Goal: Task Accomplishment & Management: Manage account settings

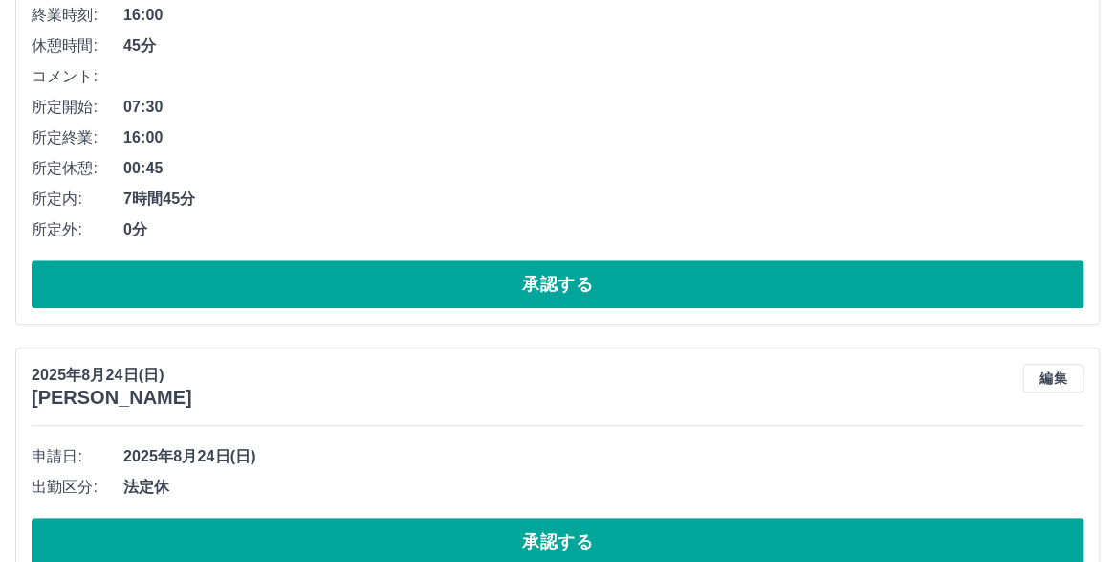
scroll to position [4936, 0]
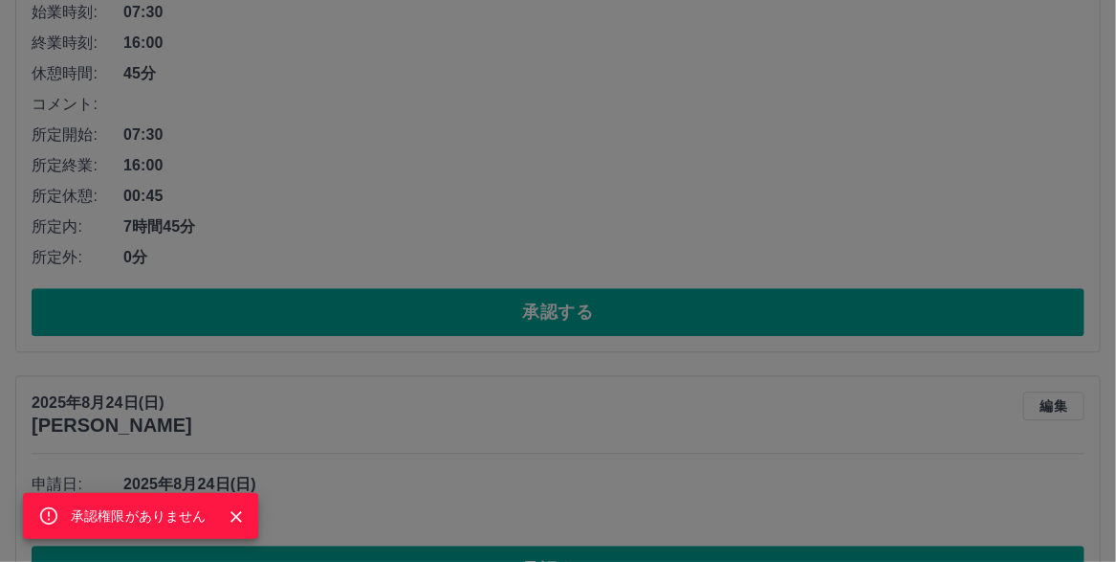
scroll to position [4745, 0]
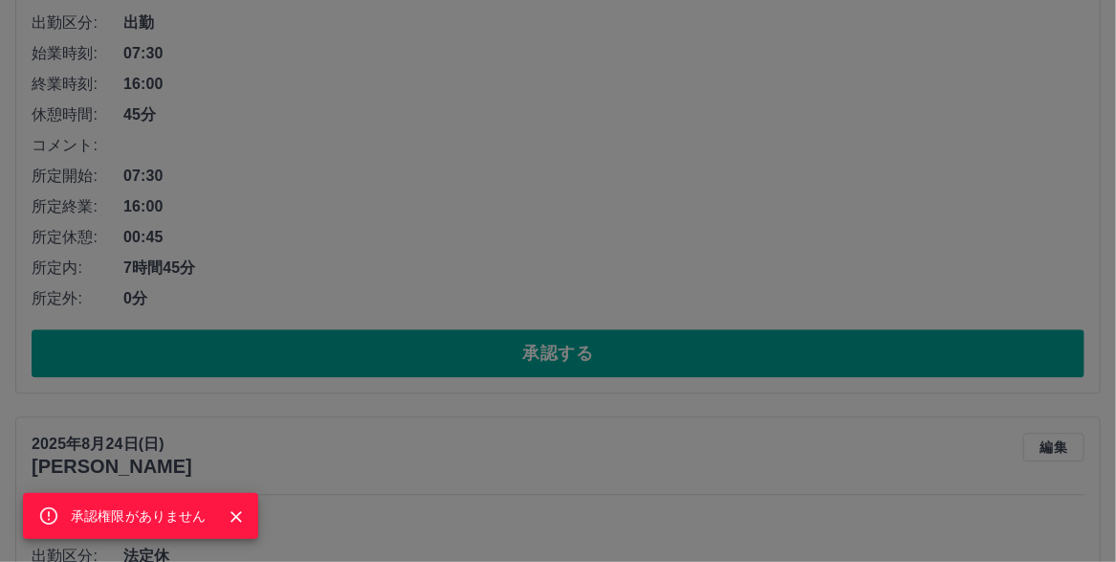
click at [487, 334] on div "承認権限がありません" at bounding box center [558, 281] width 1116 height 562
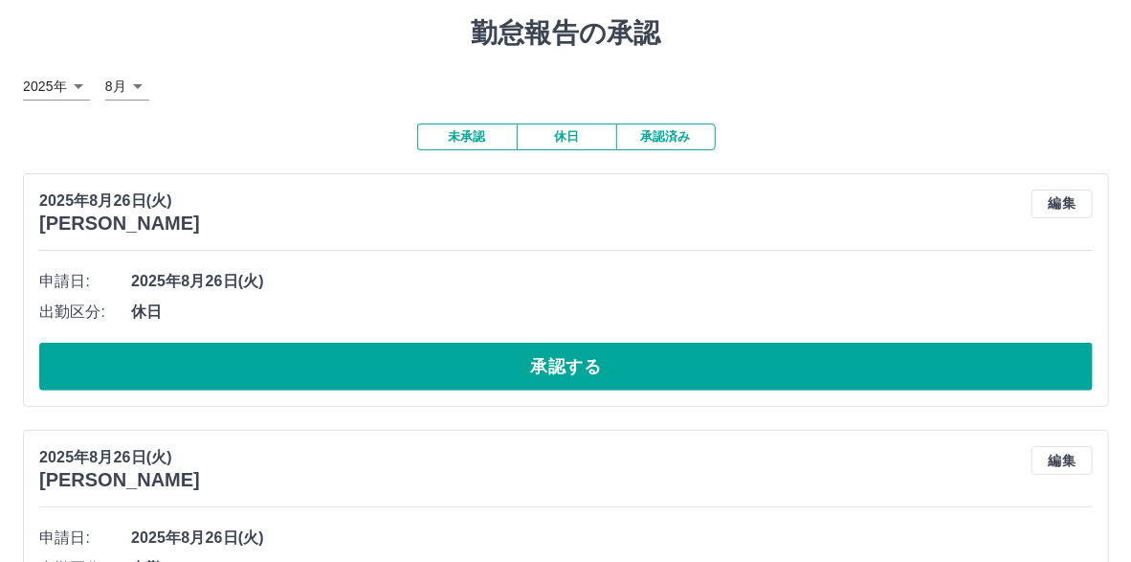
scroll to position [0, 0]
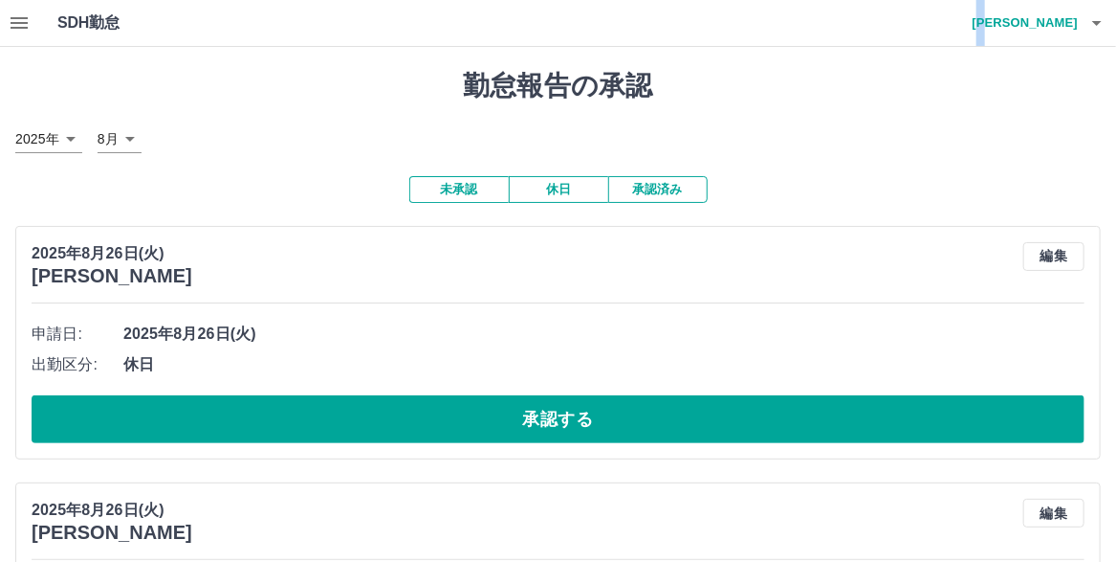
click at [1048, 28] on h4 "[PERSON_NAME]" at bounding box center [1020, 23] width 115 height 46
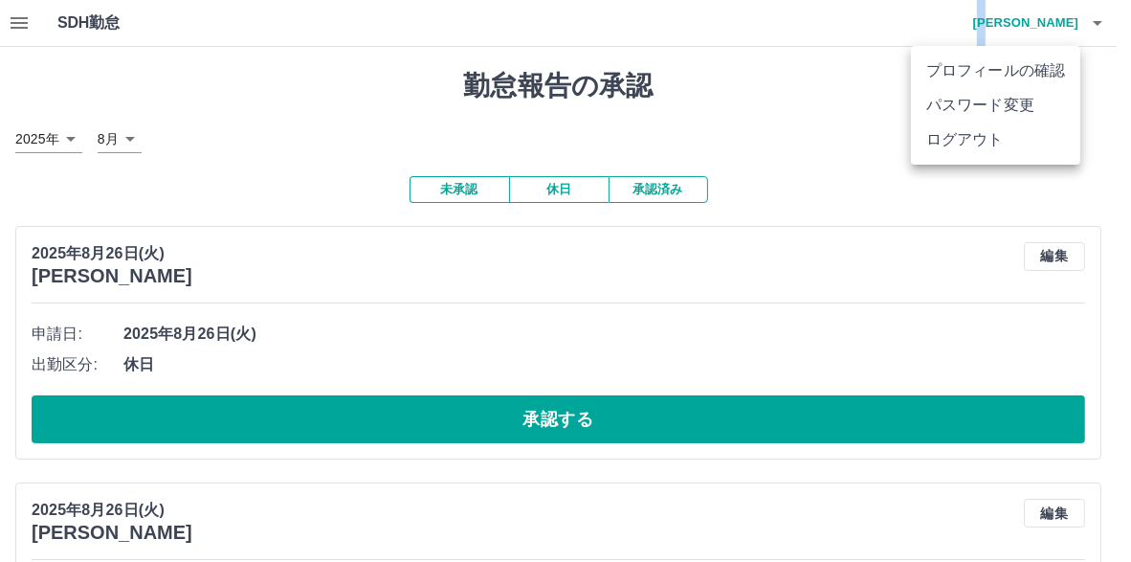
click at [954, 154] on li "ログアウト" at bounding box center [995, 139] width 169 height 34
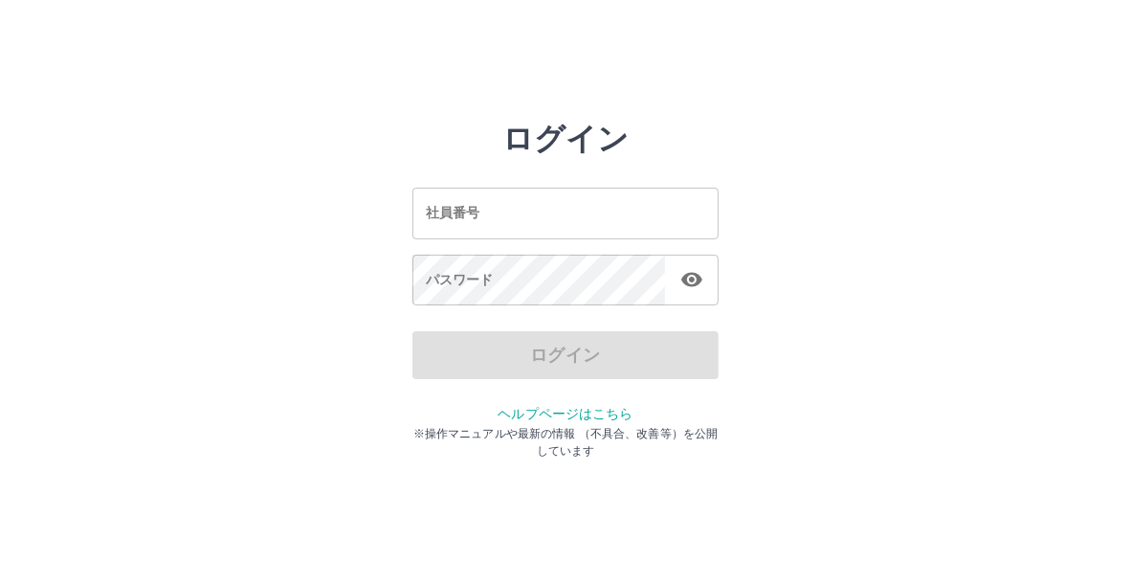
click at [482, 201] on input "社員番号" at bounding box center [565, 212] width 306 height 51
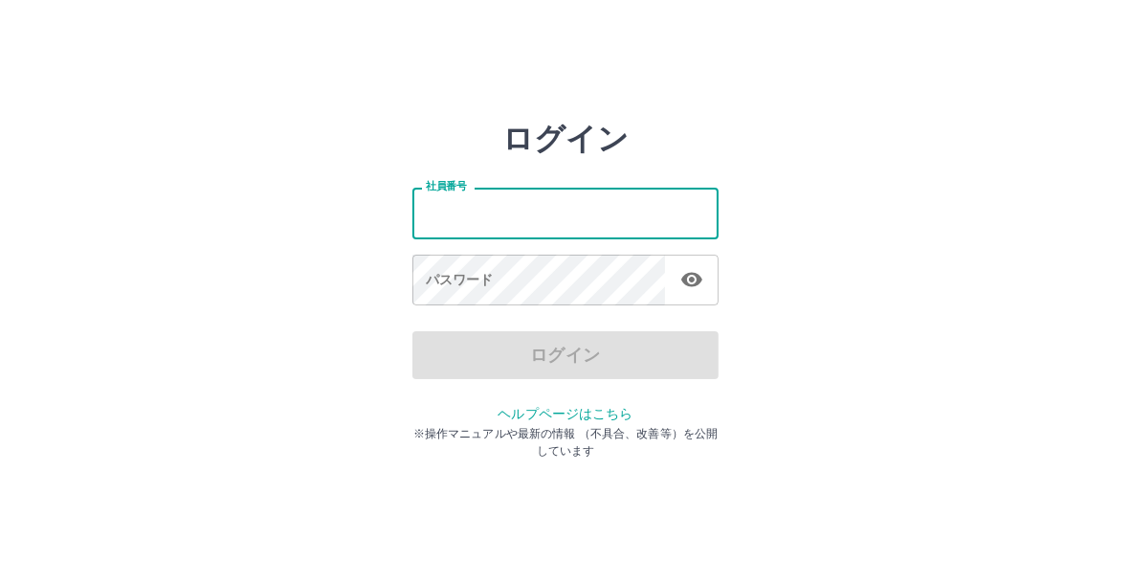
type input "*******"
drag, startPoint x: 477, startPoint y: 211, endPoint x: 450, endPoint y: 211, distance: 27.7
click at [446, 208] on input "*******" at bounding box center [565, 212] width 306 height 51
click at [485, 213] on input "*******" at bounding box center [565, 212] width 306 height 51
drag, startPoint x: 482, startPoint y: 212, endPoint x: 425, endPoint y: 205, distance: 57.9
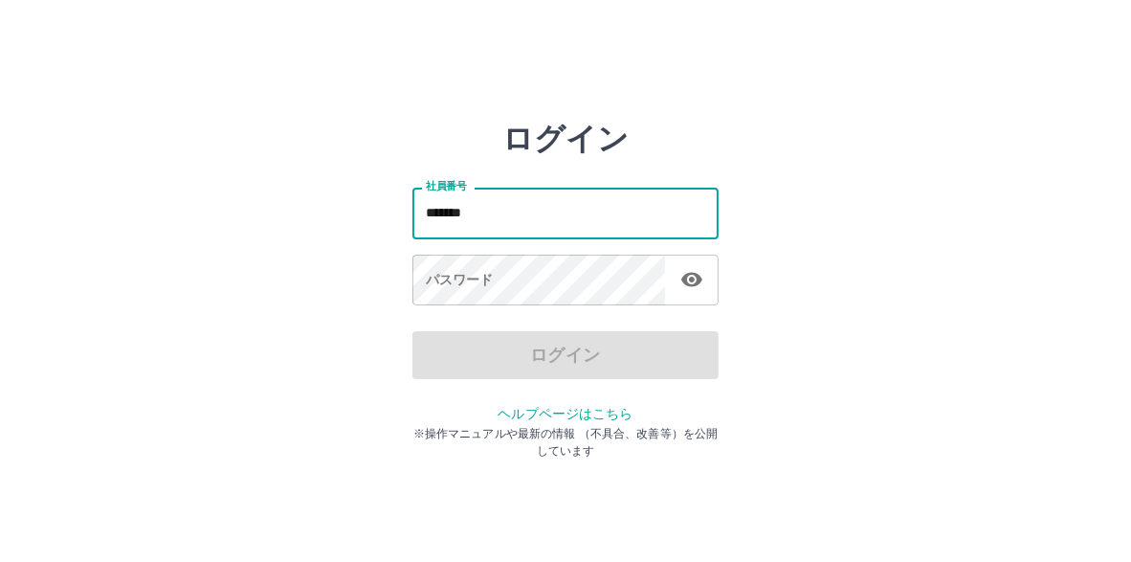
click at [425, 205] on input "*******" at bounding box center [565, 212] width 306 height 51
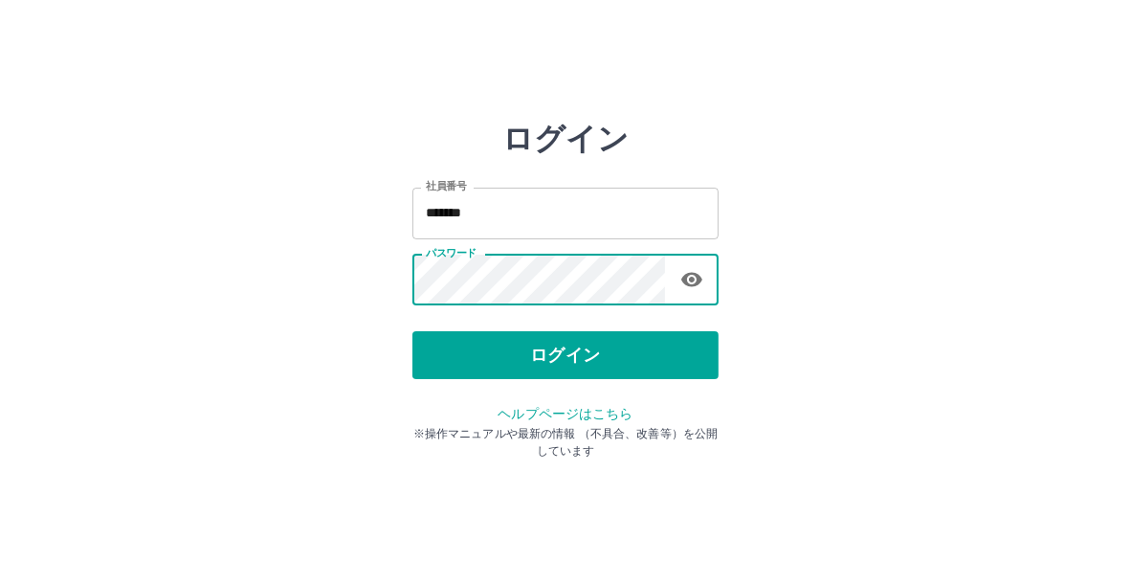
click at [578, 352] on button "ログイン" at bounding box center [565, 355] width 306 height 48
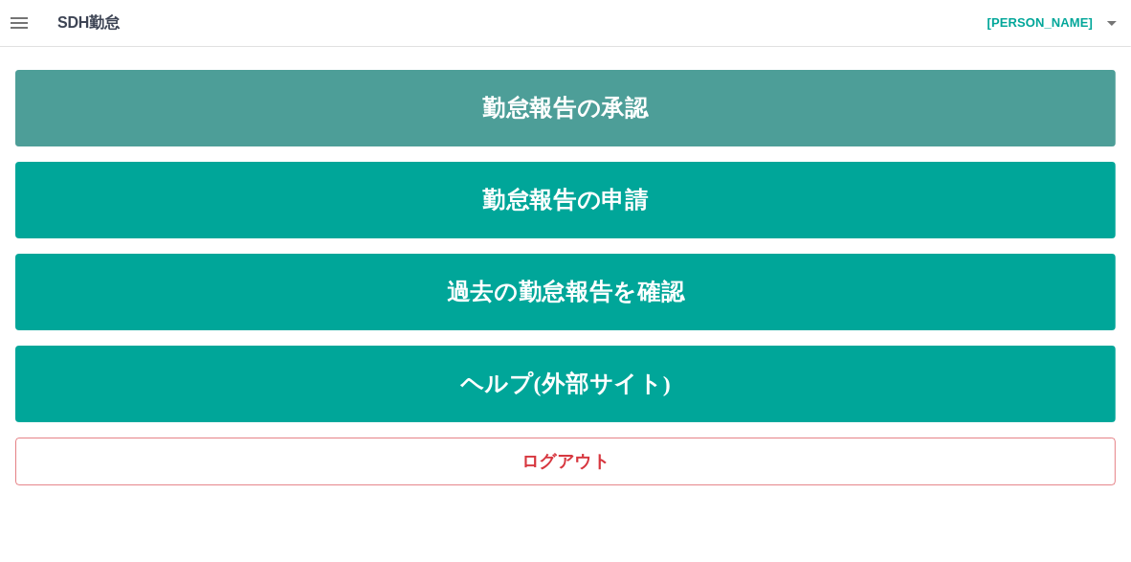
click at [551, 111] on link "勤怠報告の承認" at bounding box center [565, 108] width 1100 height 77
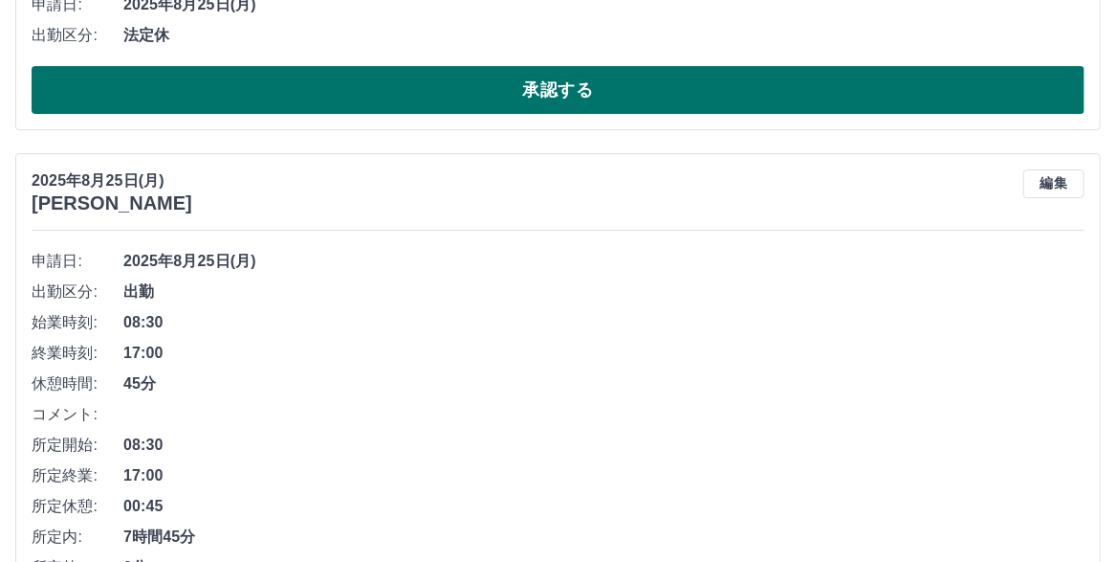
scroll to position [2583, 0]
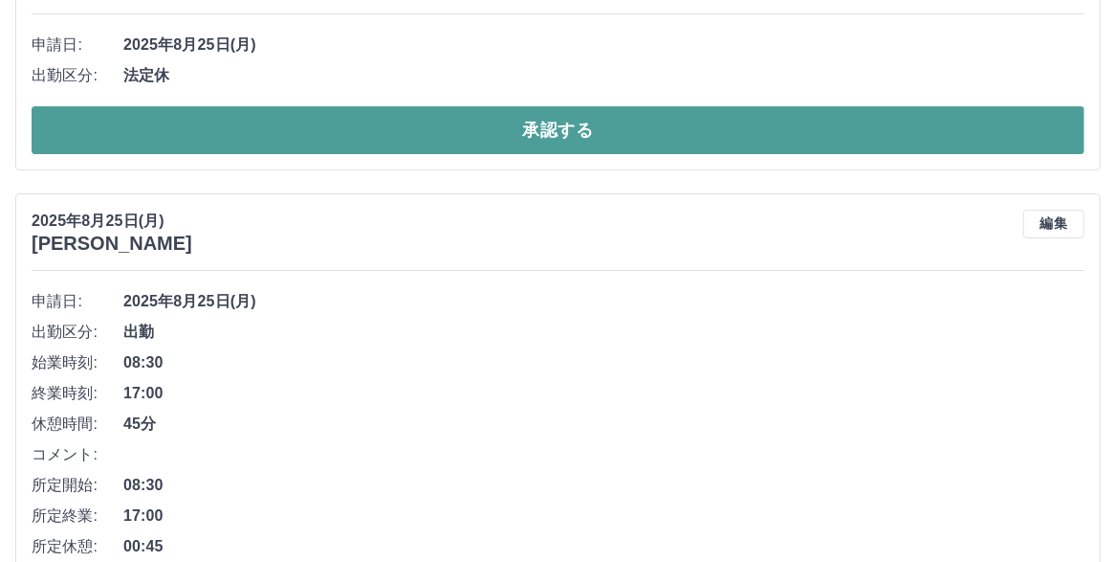
click at [540, 154] on button "承認する" at bounding box center [558, 130] width 1053 height 48
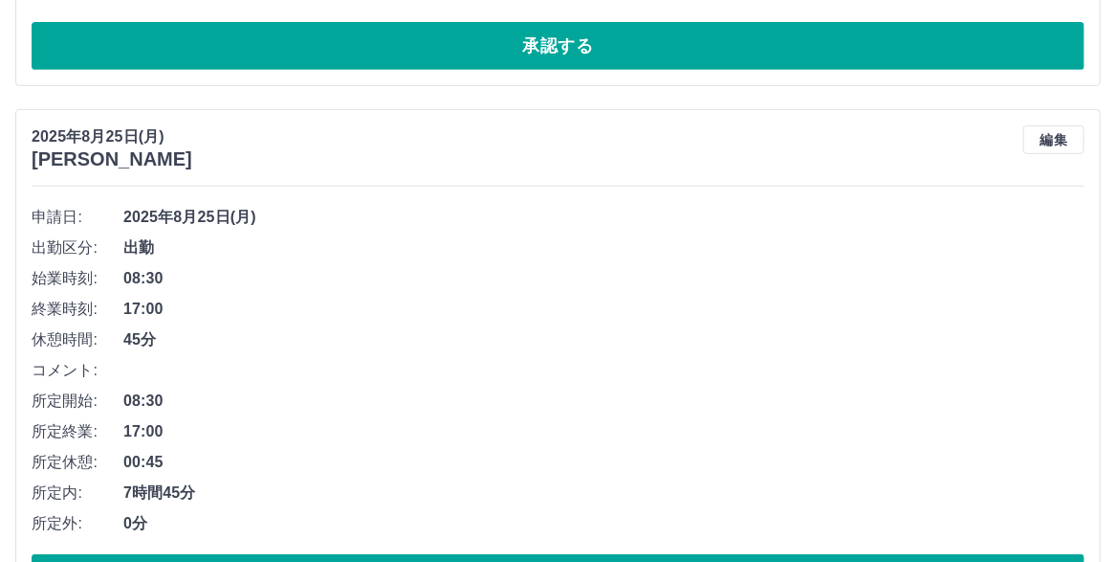
scroll to position [3252, 0]
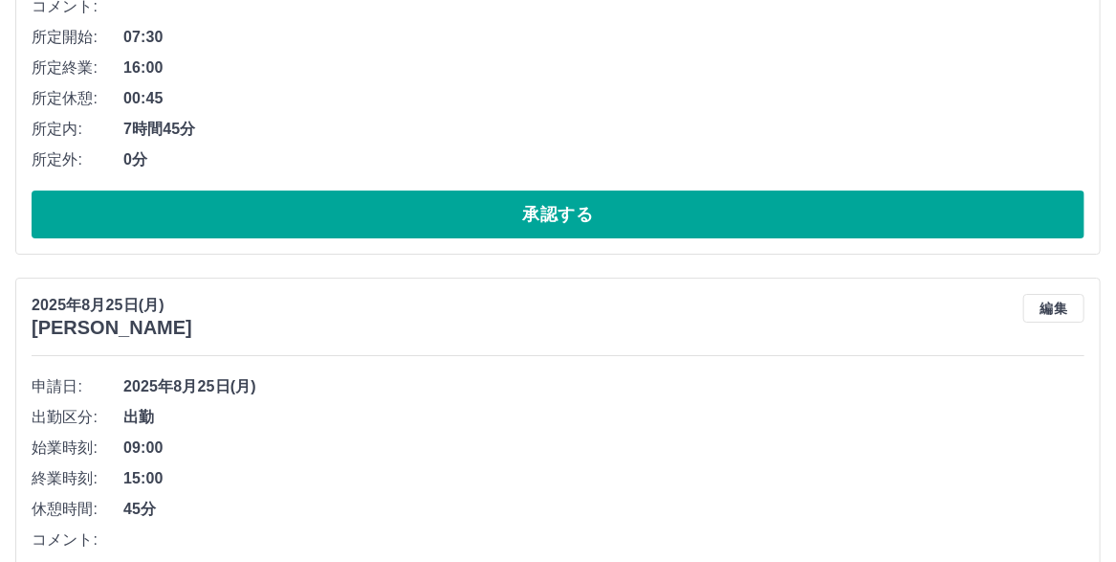
scroll to position [5453, 0]
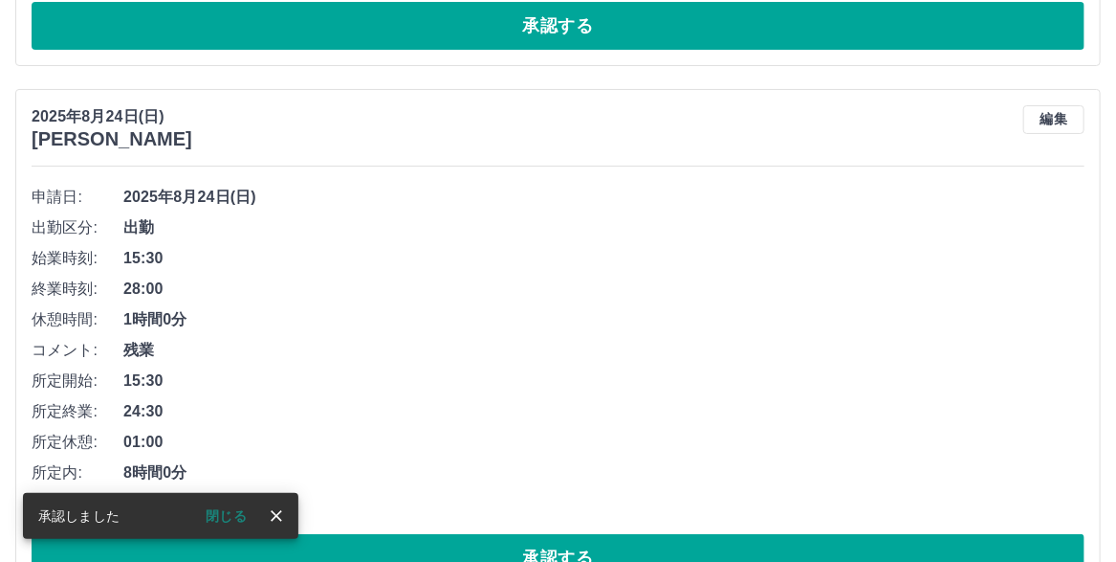
scroll to position [5904, 0]
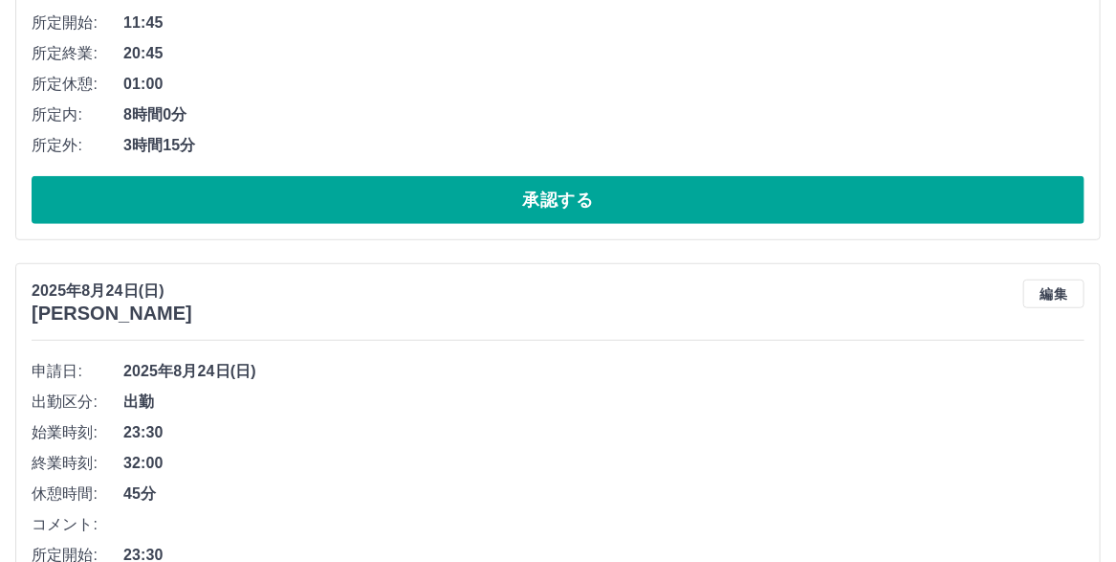
scroll to position [6261, 0]
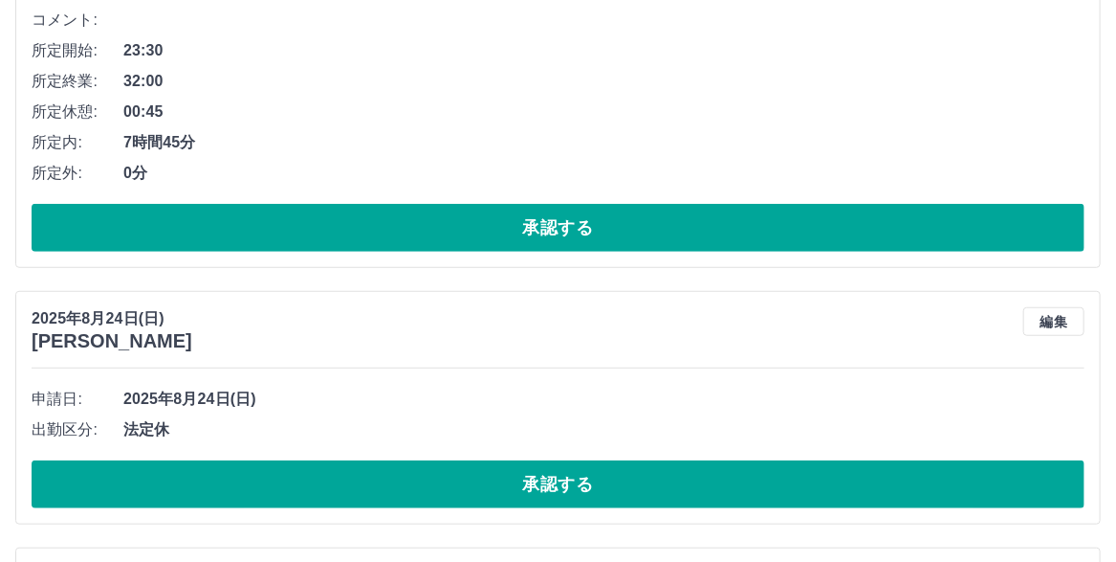
scroll to position [6235, 0]
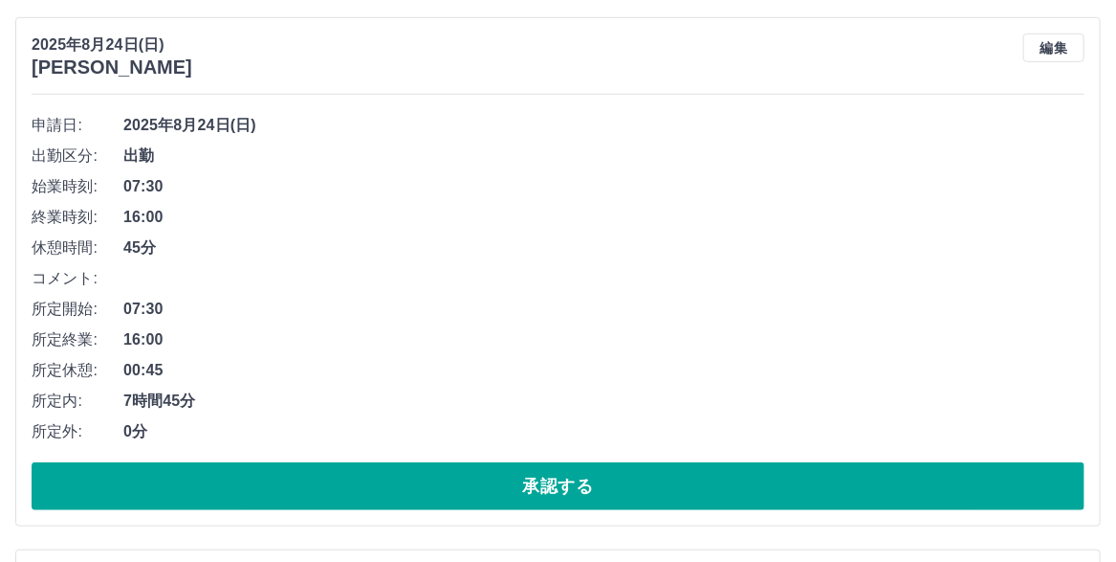
scroll to position [6304, 0]
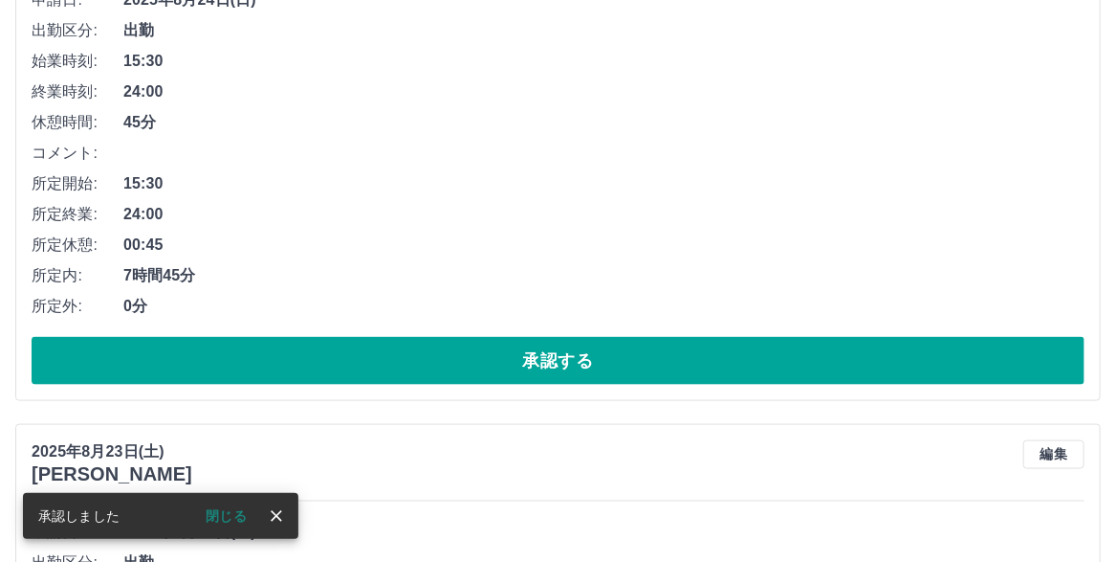
scroll to position [5990, 0]
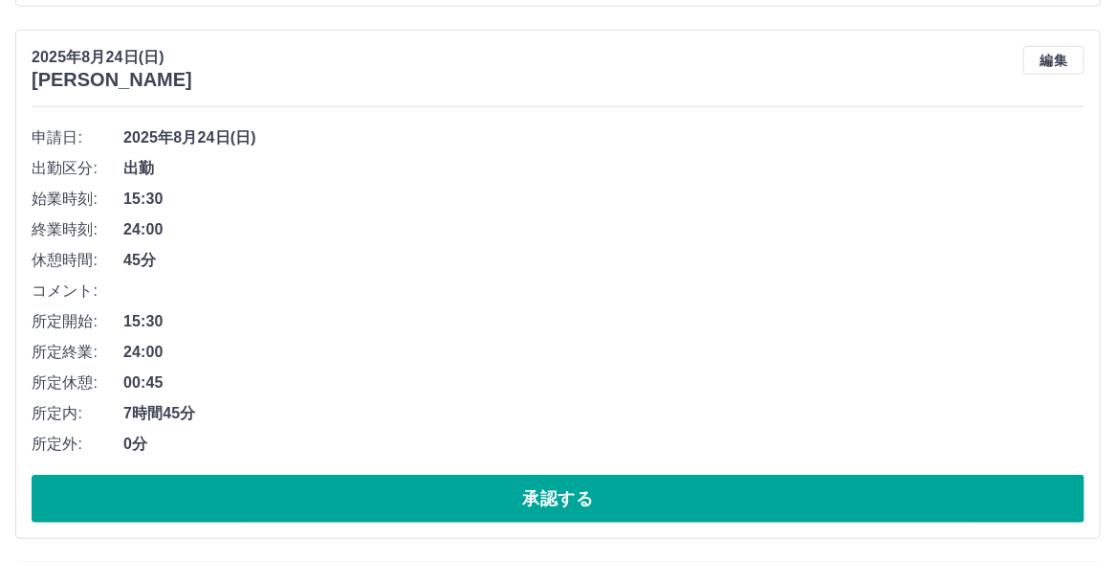
scroll to position [6291, 0]
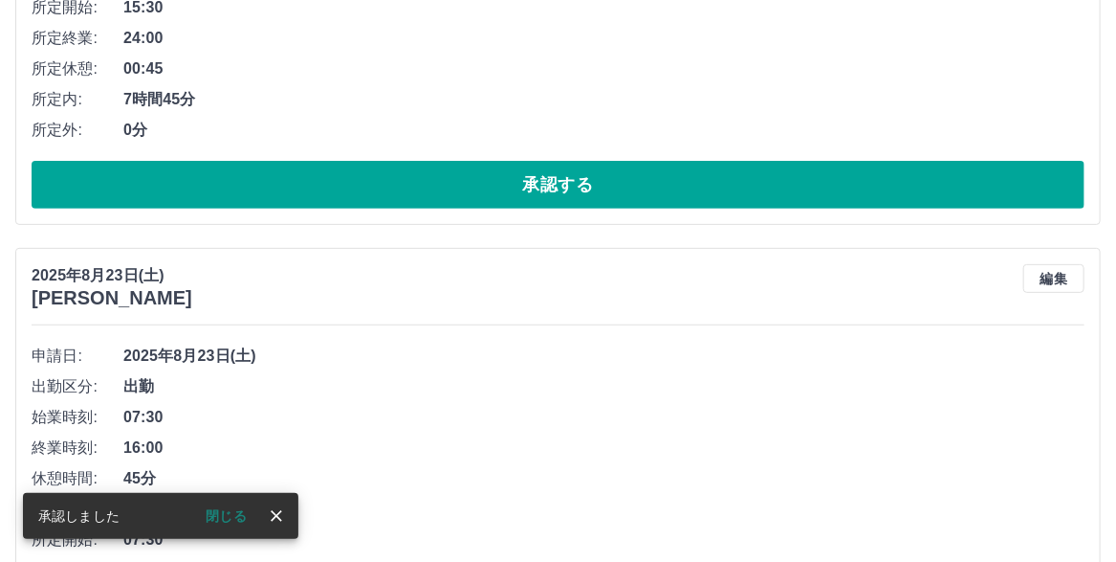
scroll to position [5978, 0]
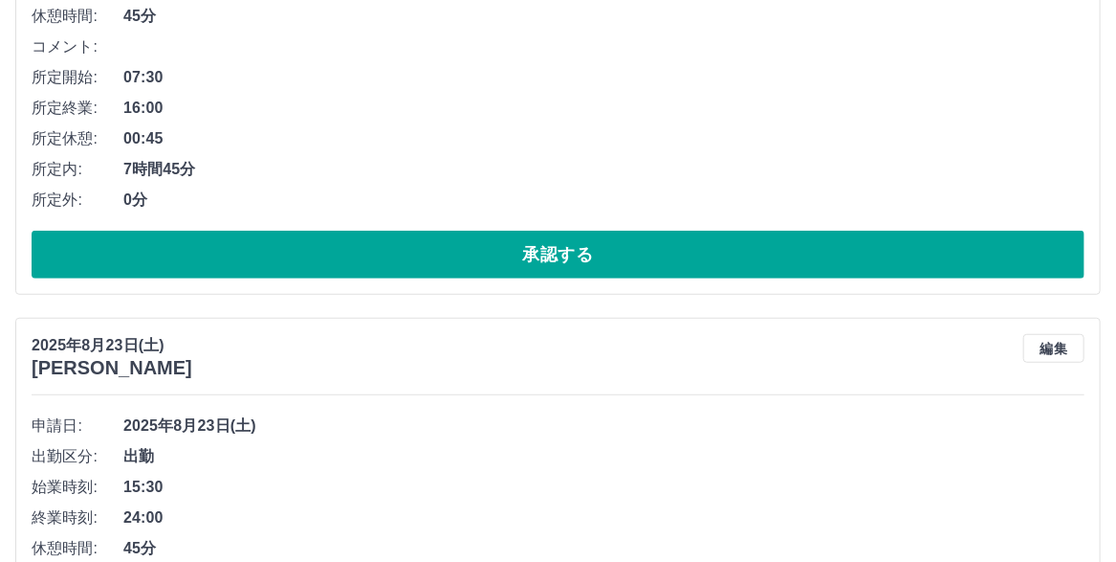
scroll to position [6279, 0]
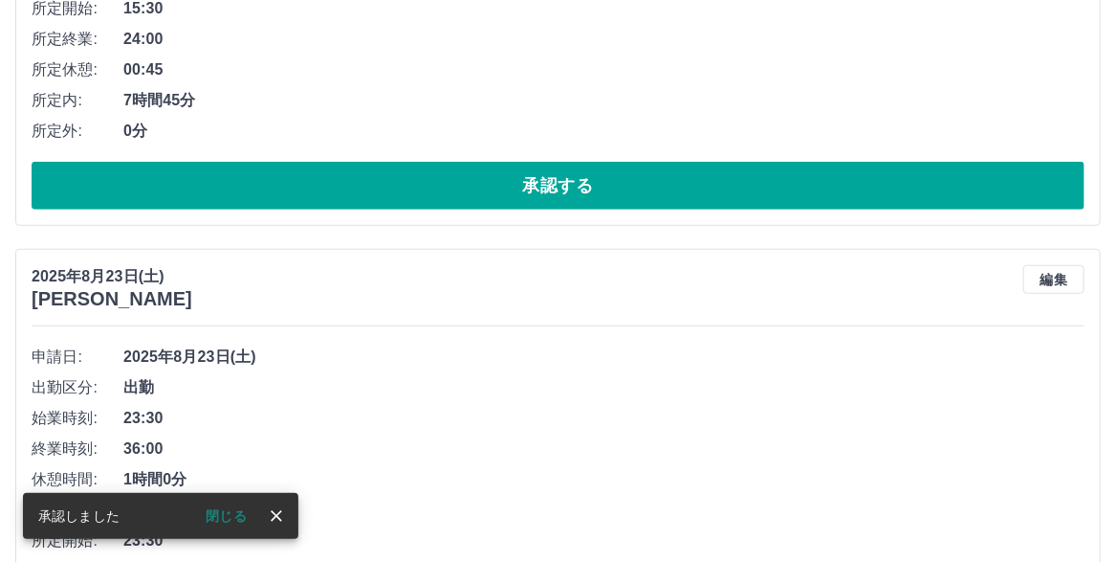
scroll to position [6348, 0]
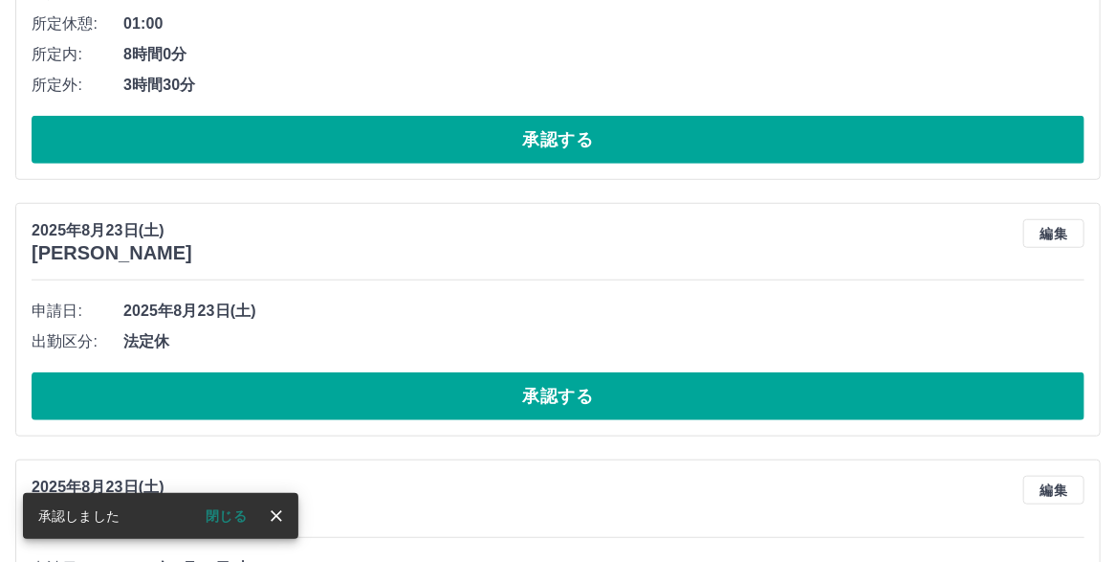
scroll to position [6322, 0]
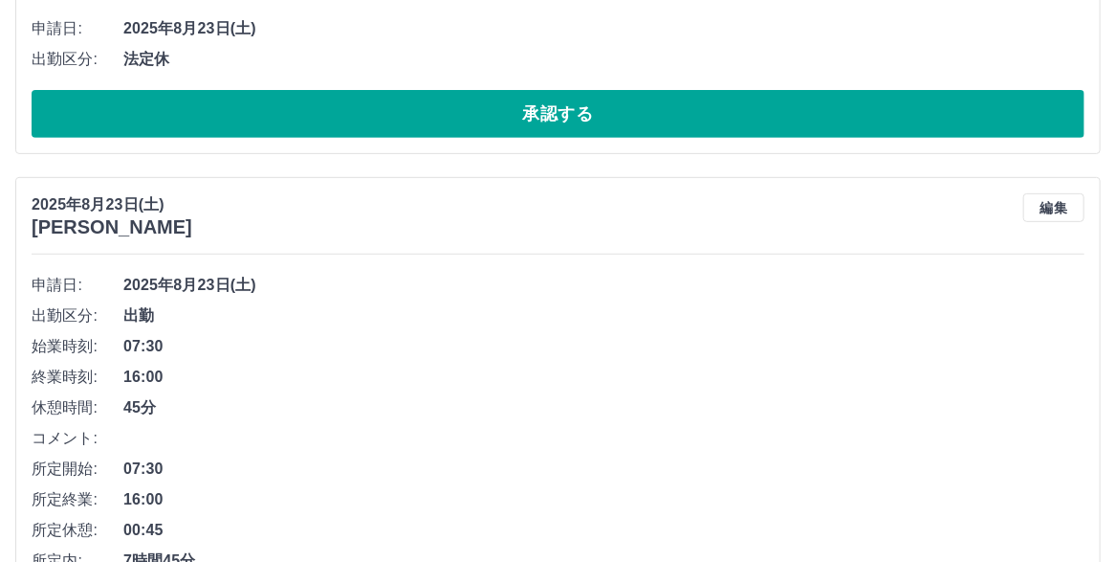
scroll to position [6008, 0]
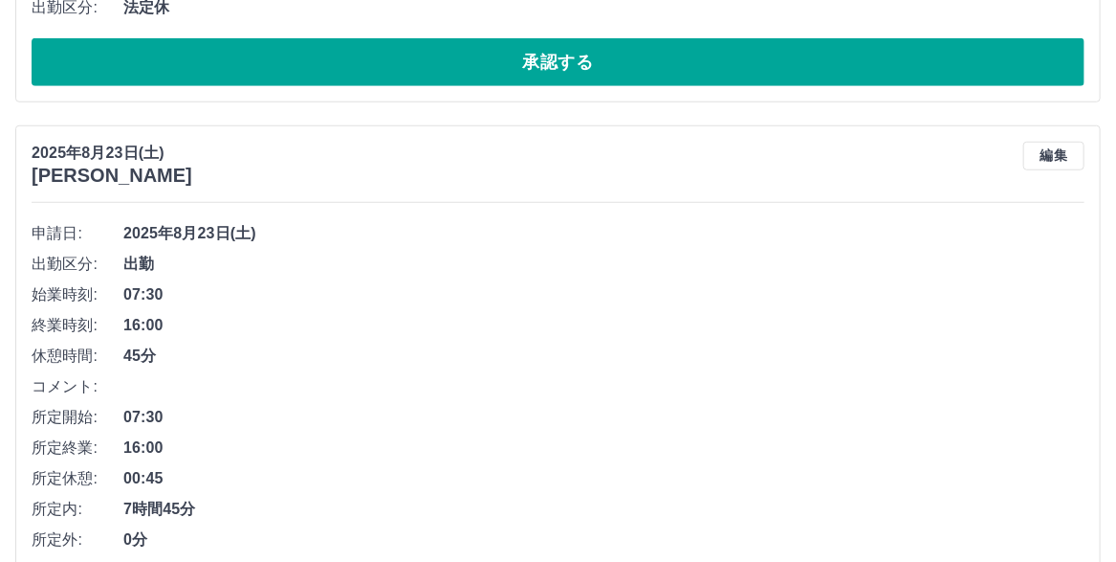
scroll to position [6391, 0]
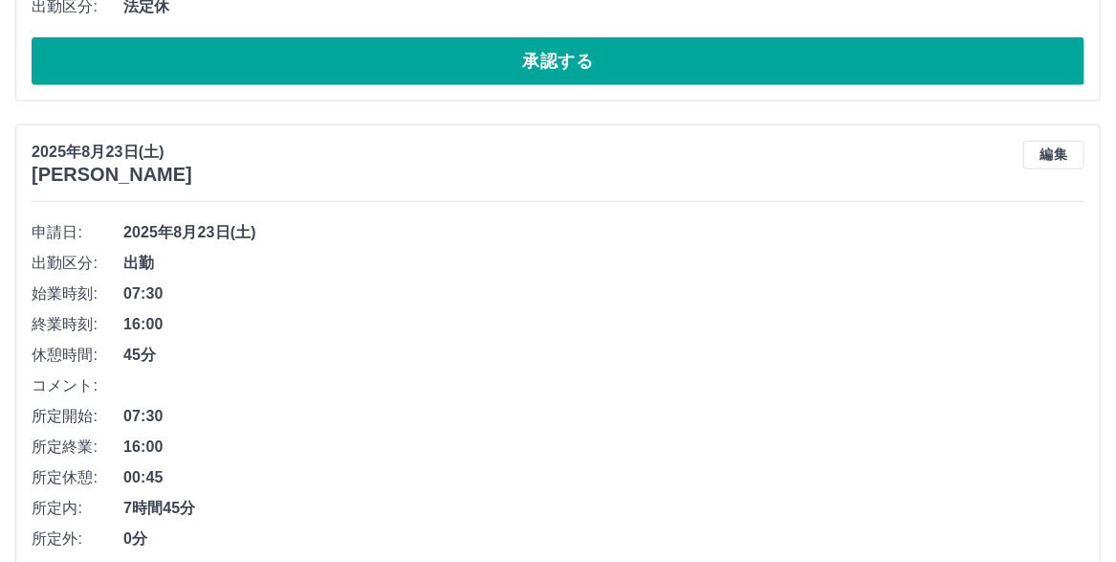
type input "****"
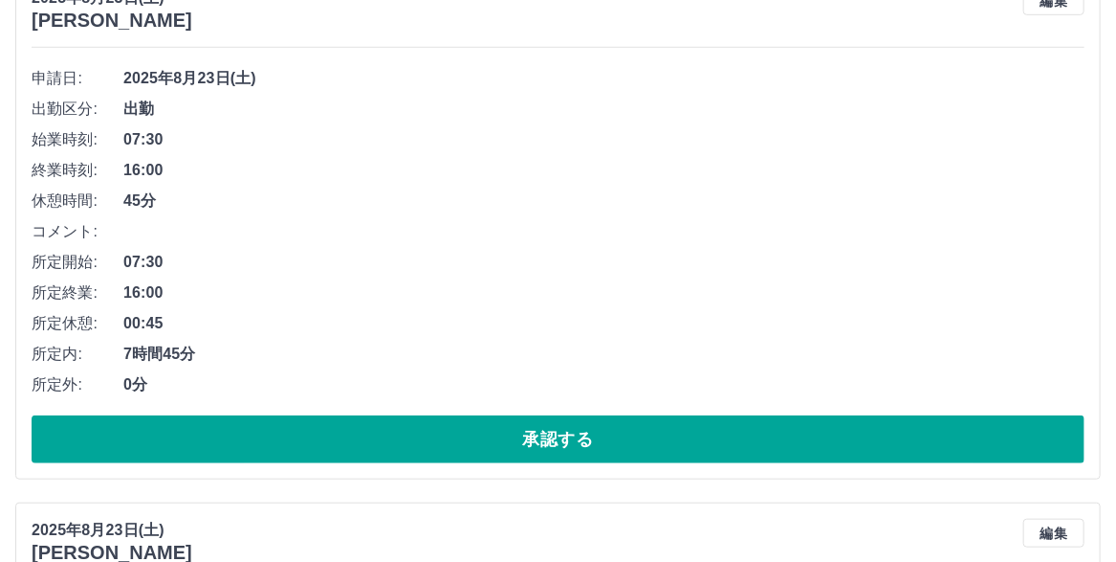
scroll to position [6295, 0]
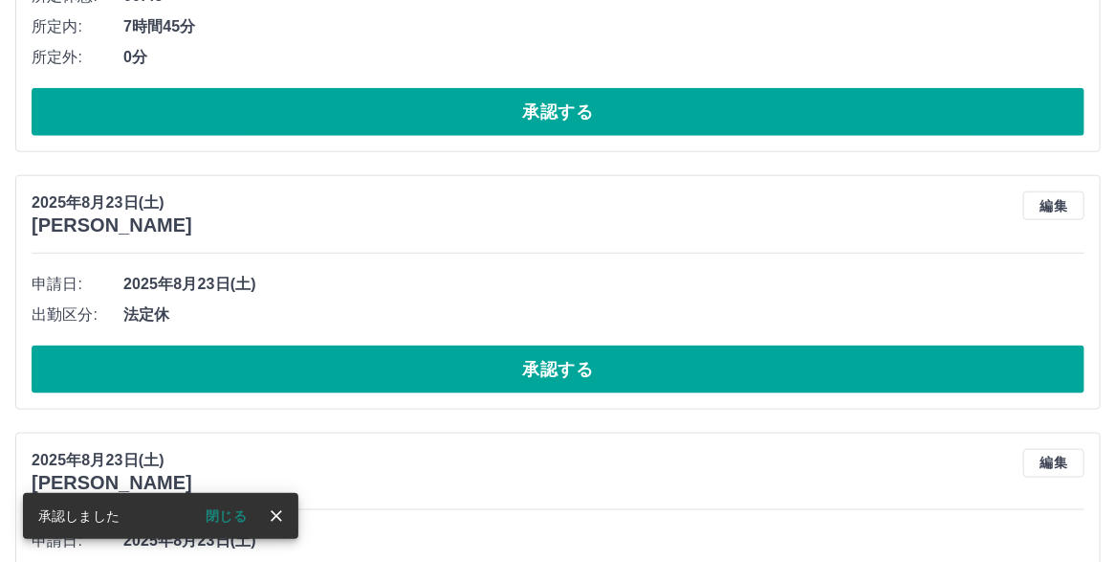
scroll to position [5982, 0]
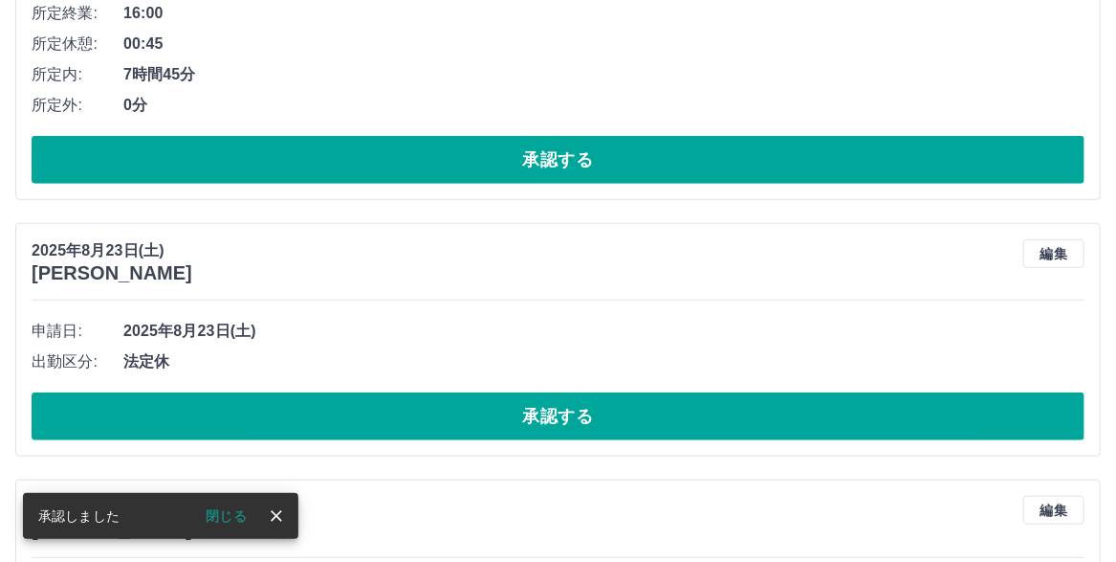
scroll to position [6283, 0]
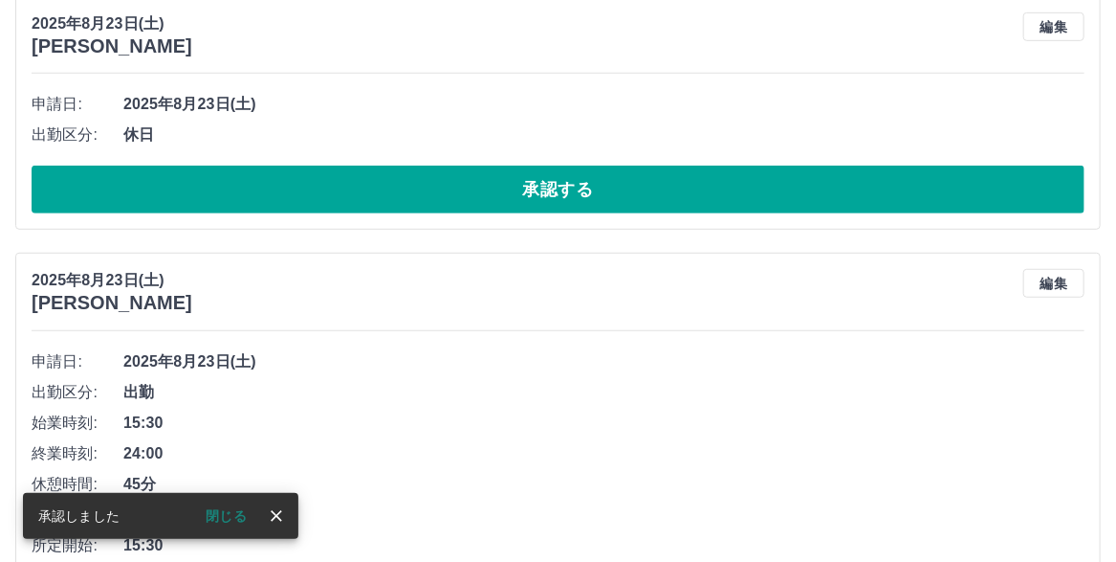
scroll to position [6256, 0]
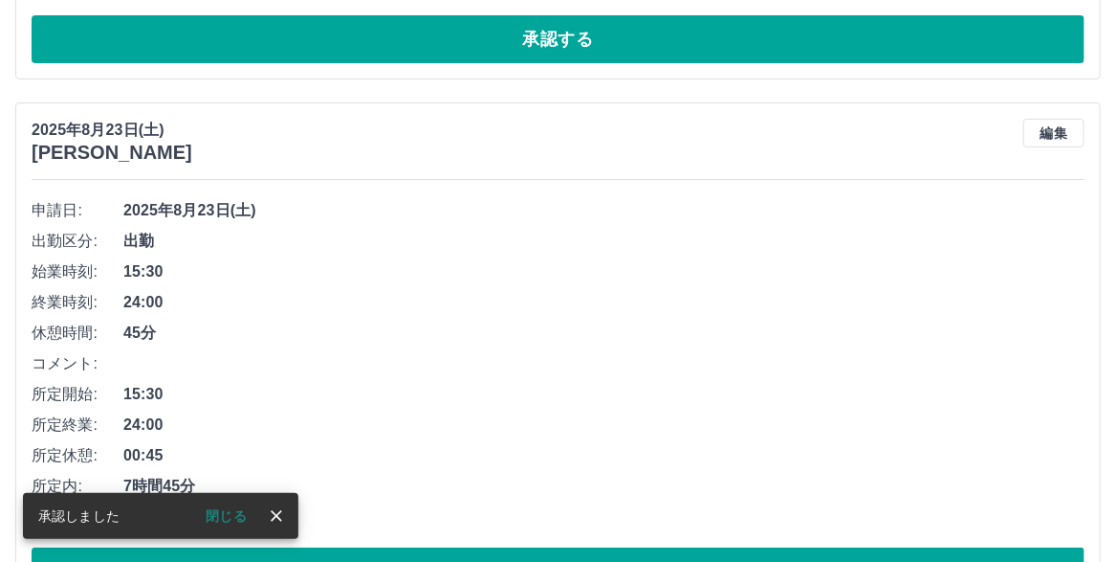
scroll to position [6039, 0]
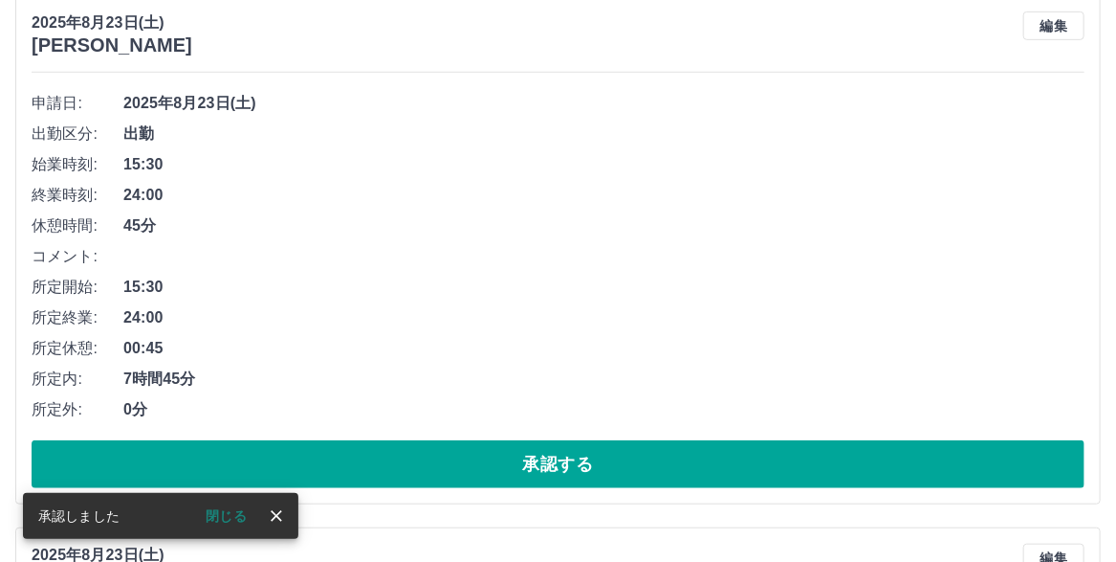
scroll to position [5957, 0]
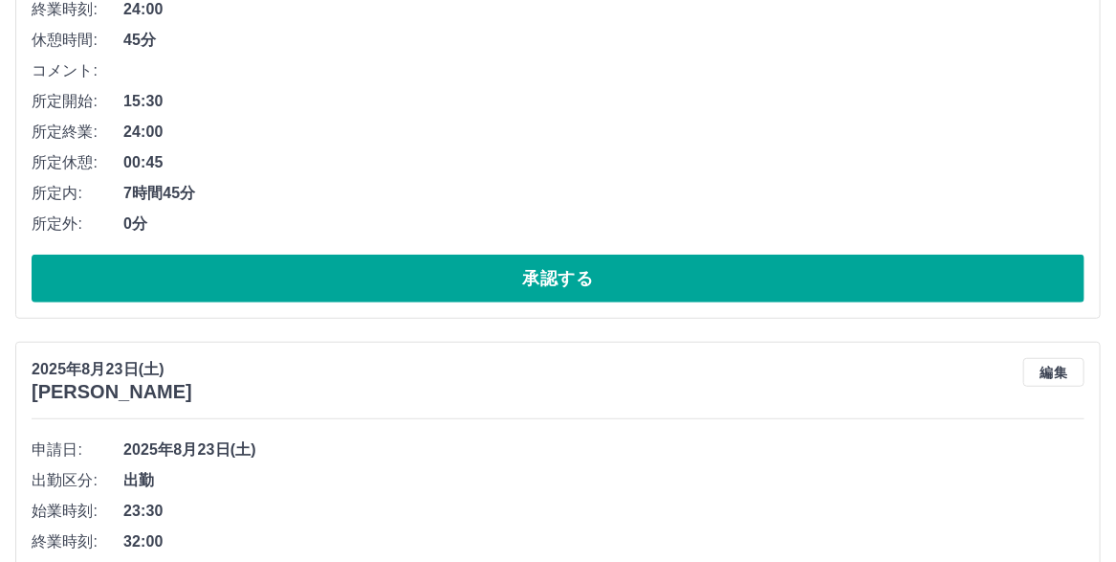
scroll to position [6258, 0]
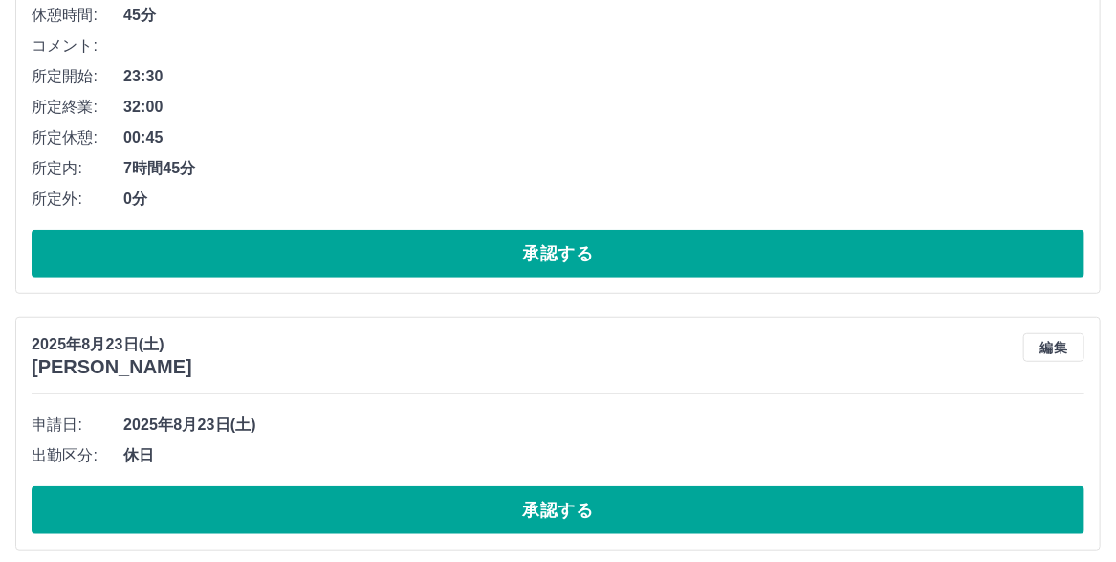
scroll to position [6231, 0]
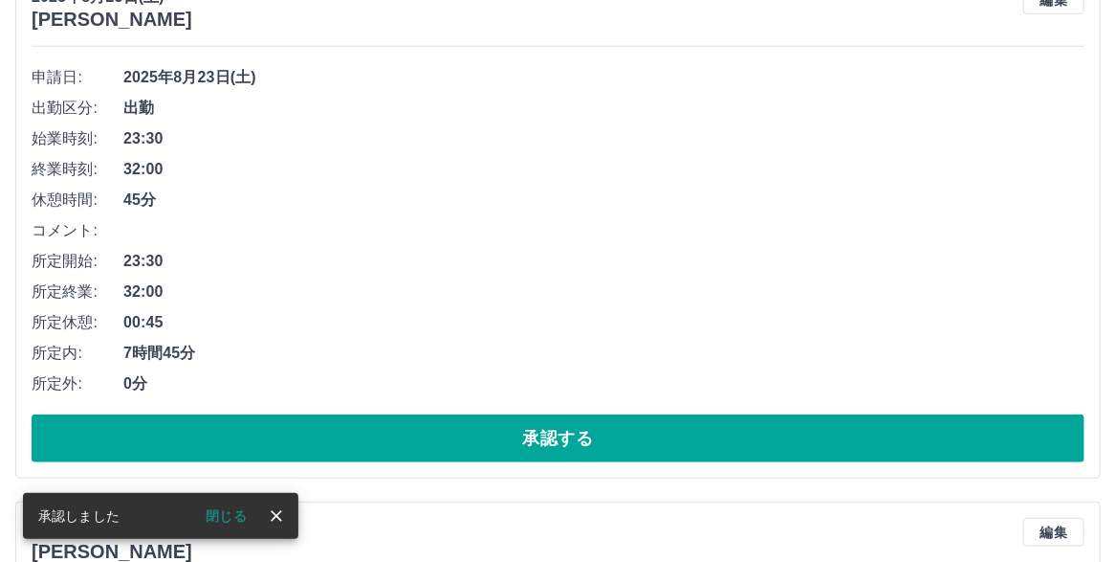
scroll to position [6300, 0]
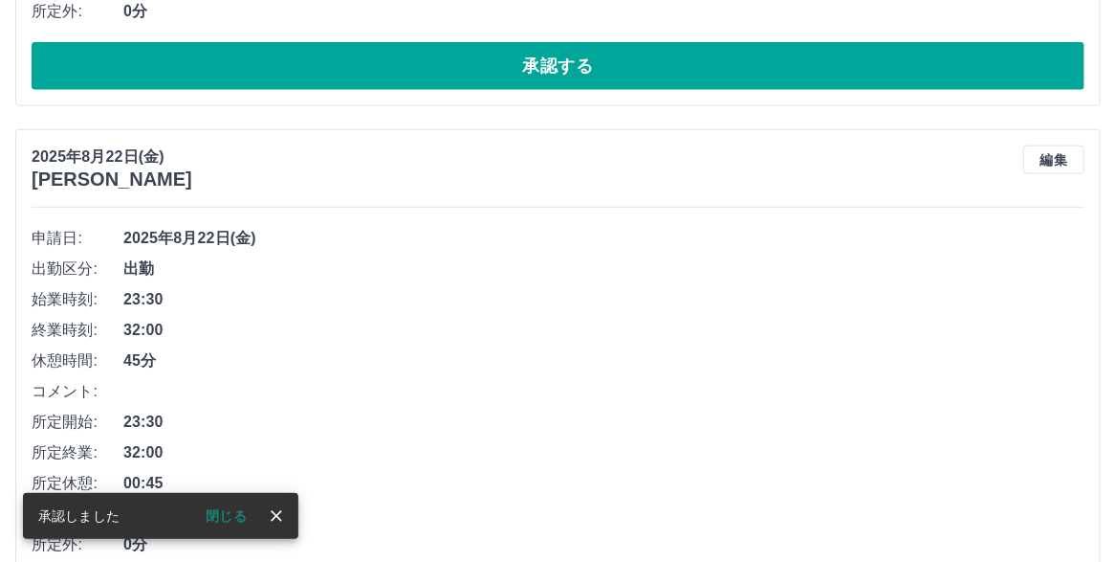
scroll to position [6657, 0]
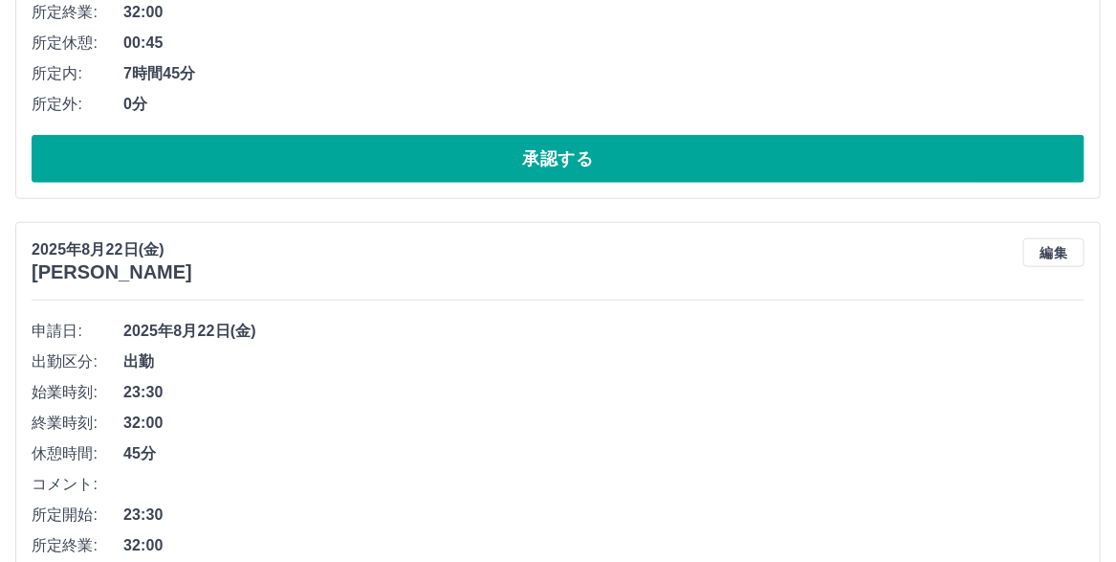
scroll to position [6727, 0]
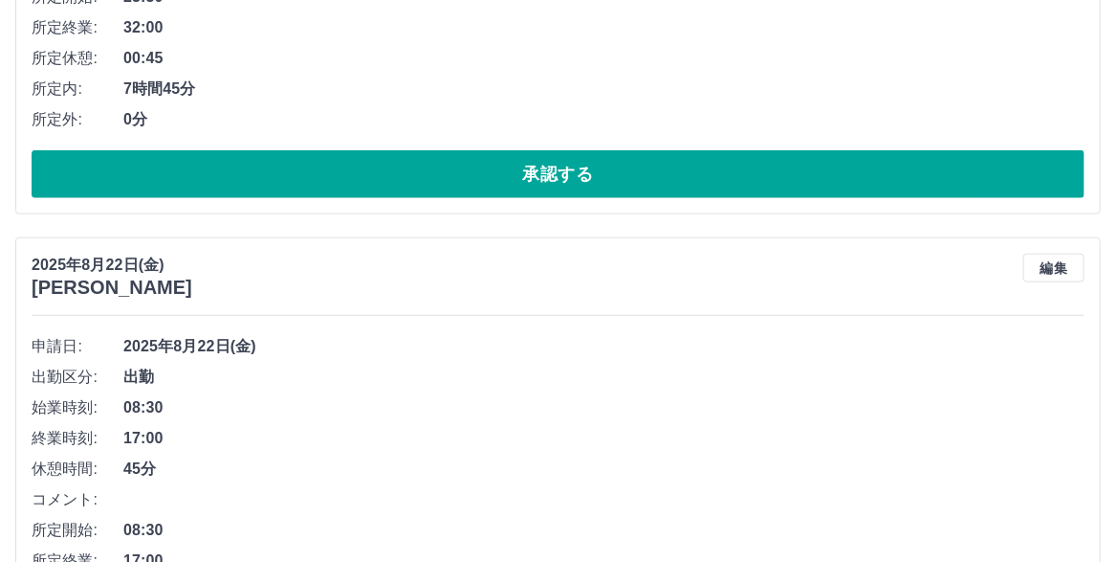
scroll to position [6605, 0]
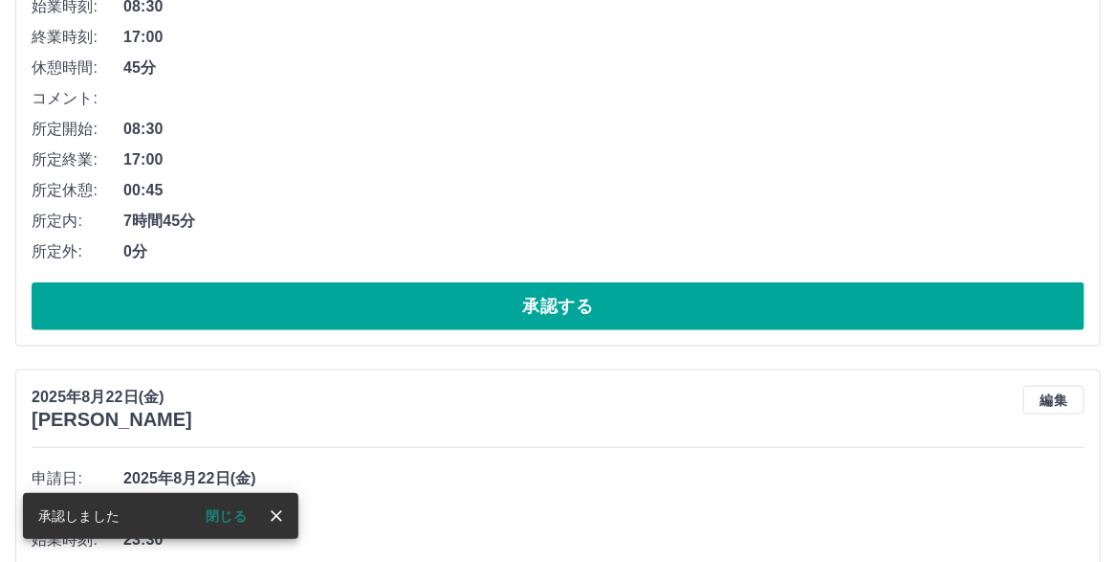
scroll to position [6484, 0]
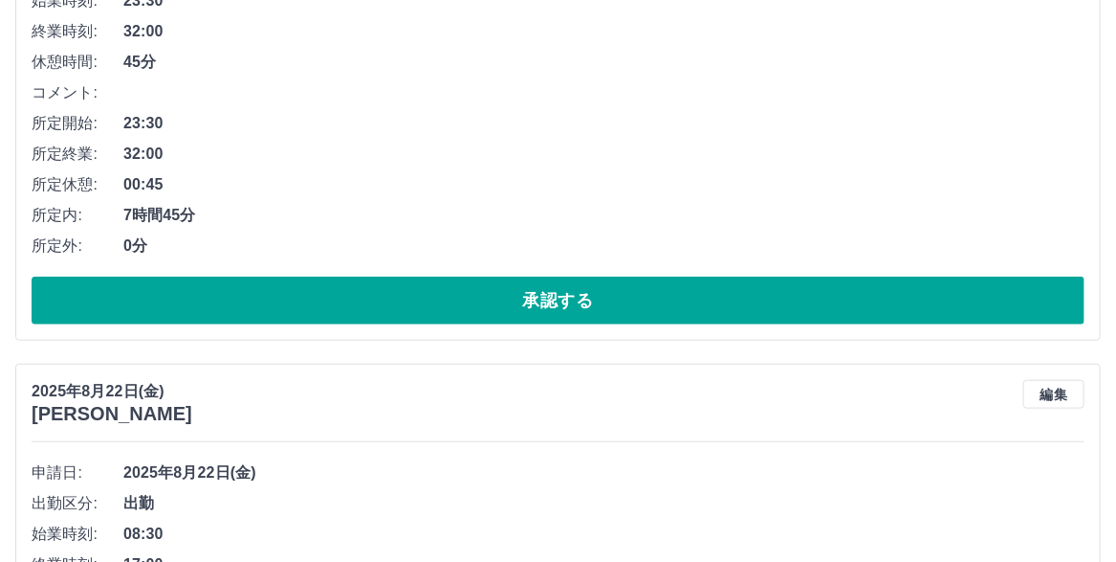
scroll to position [6458, 0]
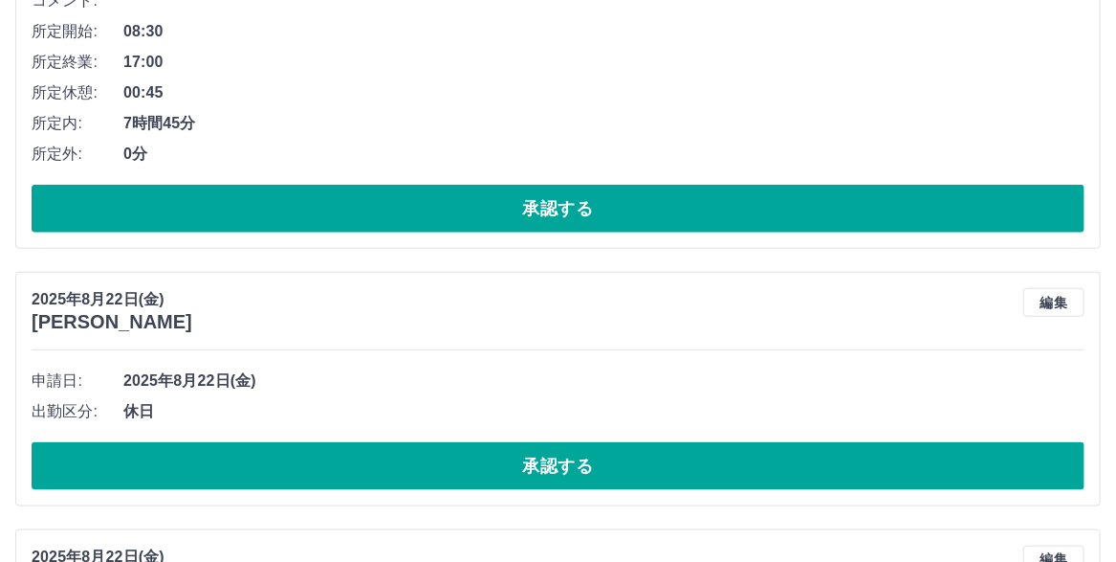
scroll to position [6528, 0]
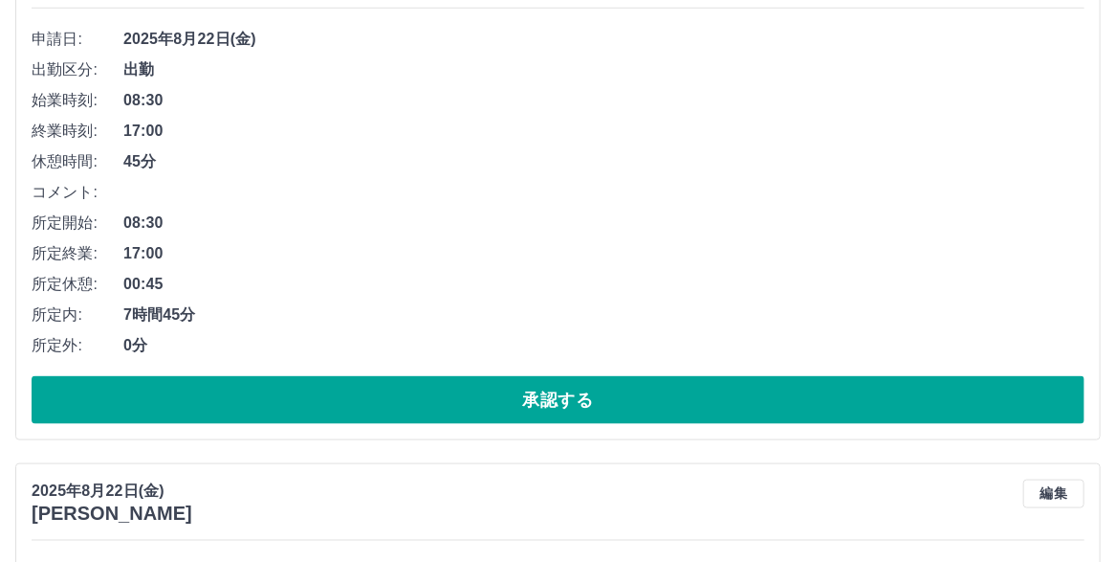
scroll to position [6598, 0]
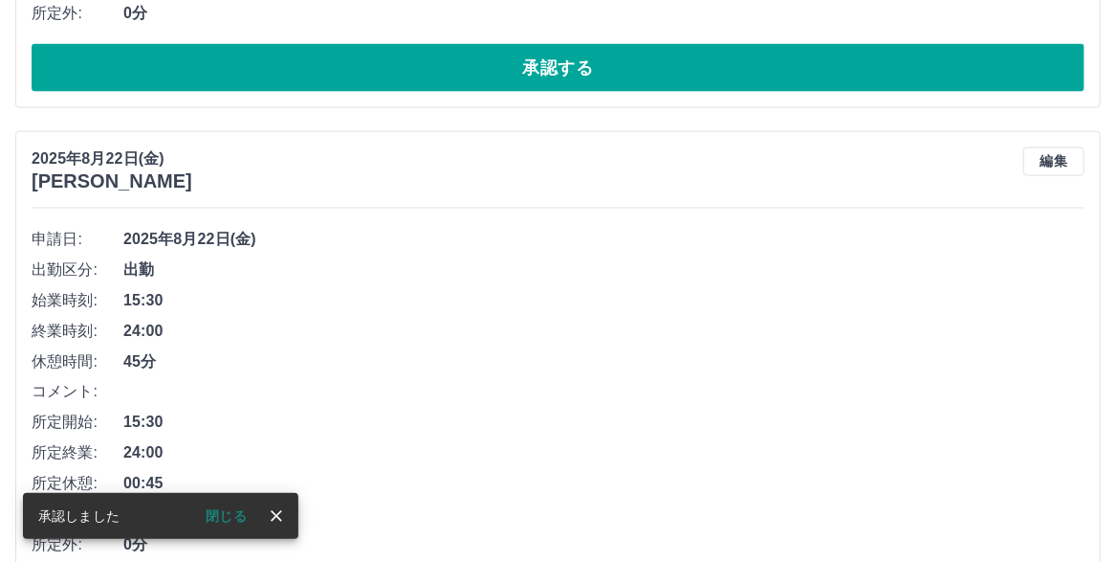
scroll to position [6284, 0]
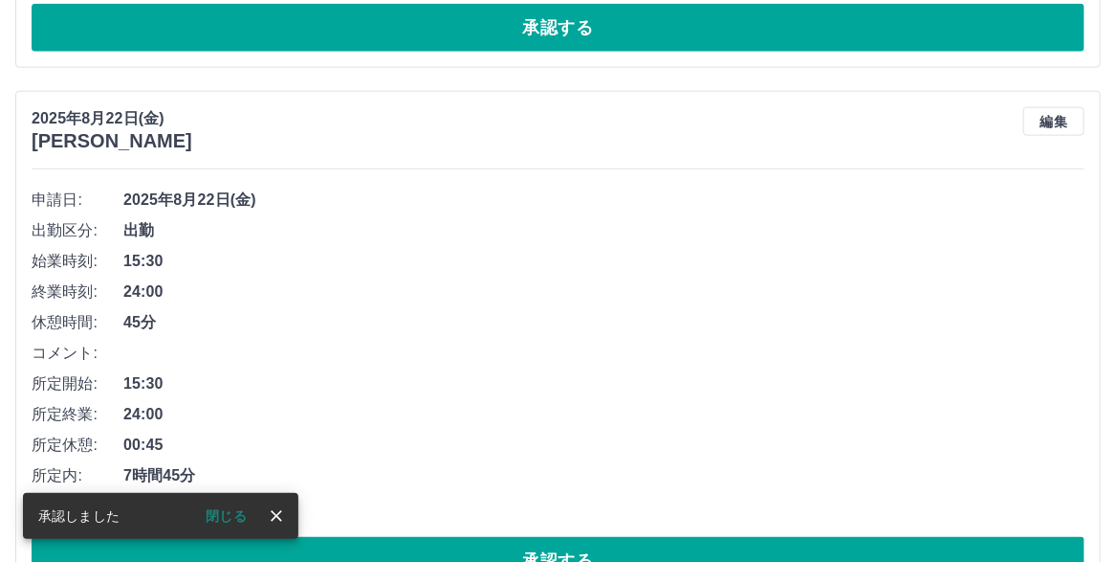
scroll to position [6394, 0]
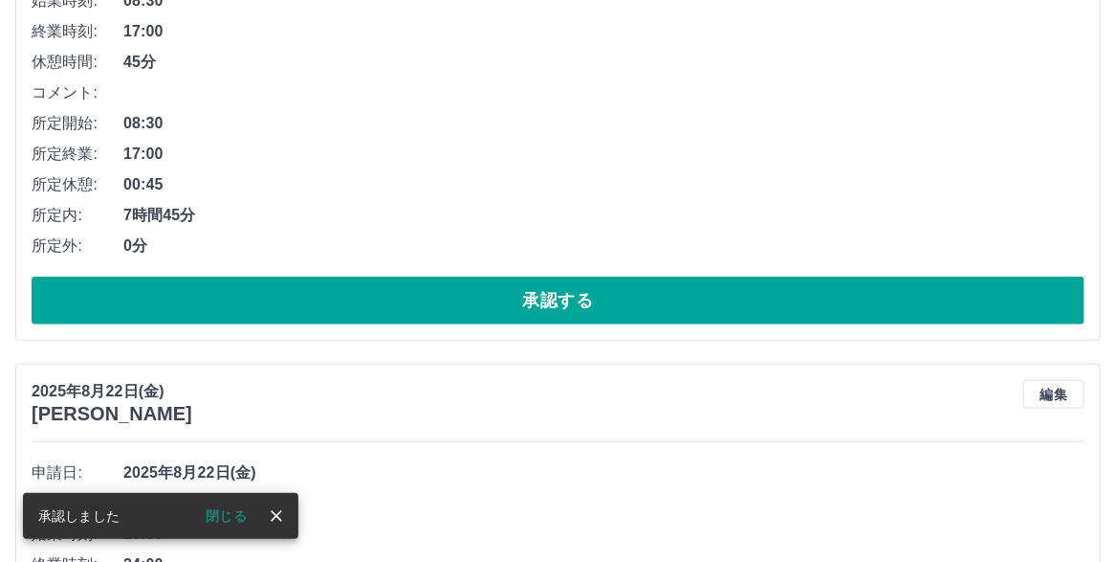
drag, startPoint x: 526, startPoint y: 479, endPoint x: 522, endPoint y: 452, distance: 28.0
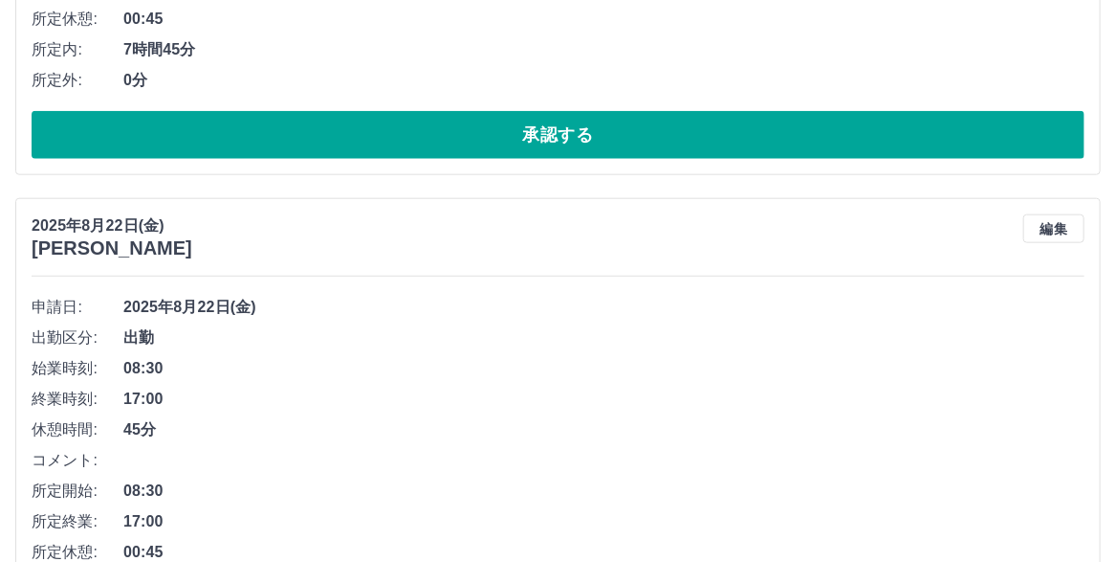
scroll to position [6656, 0]
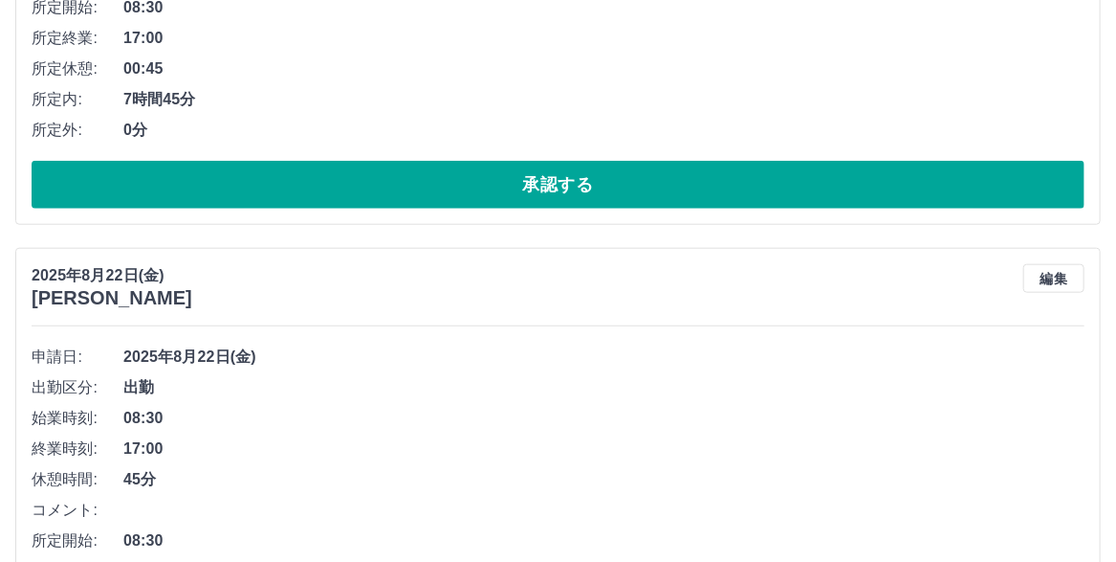
scroll to position [6533, 0]
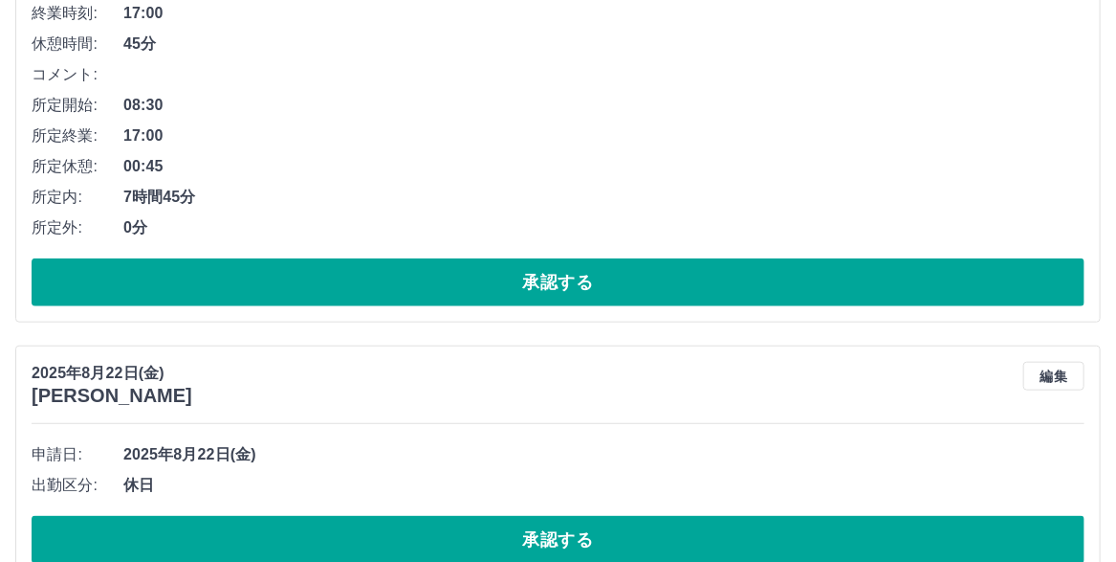
scroll to position [6413, 0]
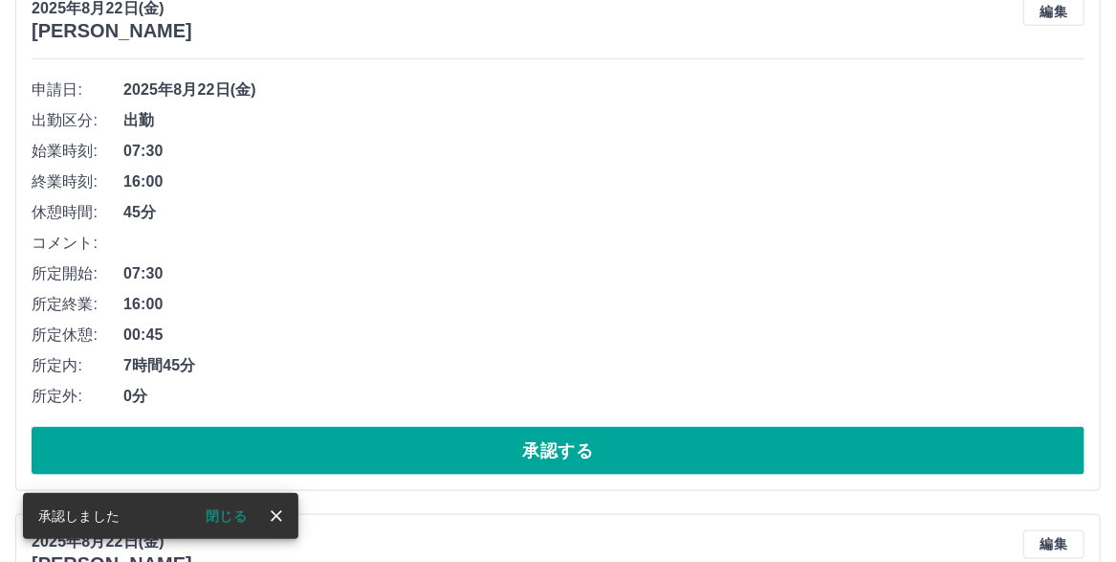
scroll to position [6577, 0]
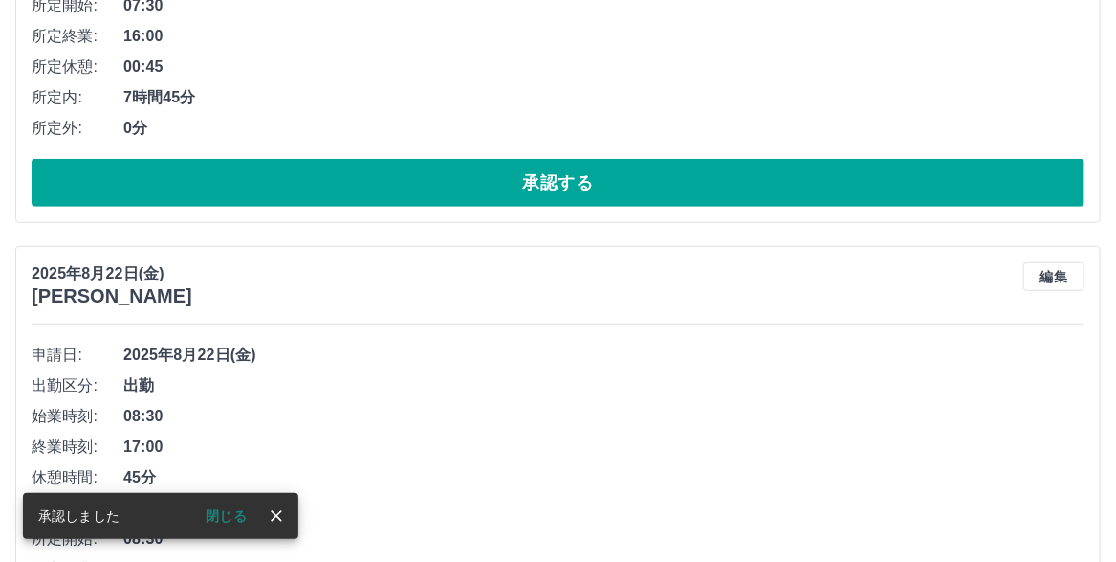
scroll to position [6265, 0]
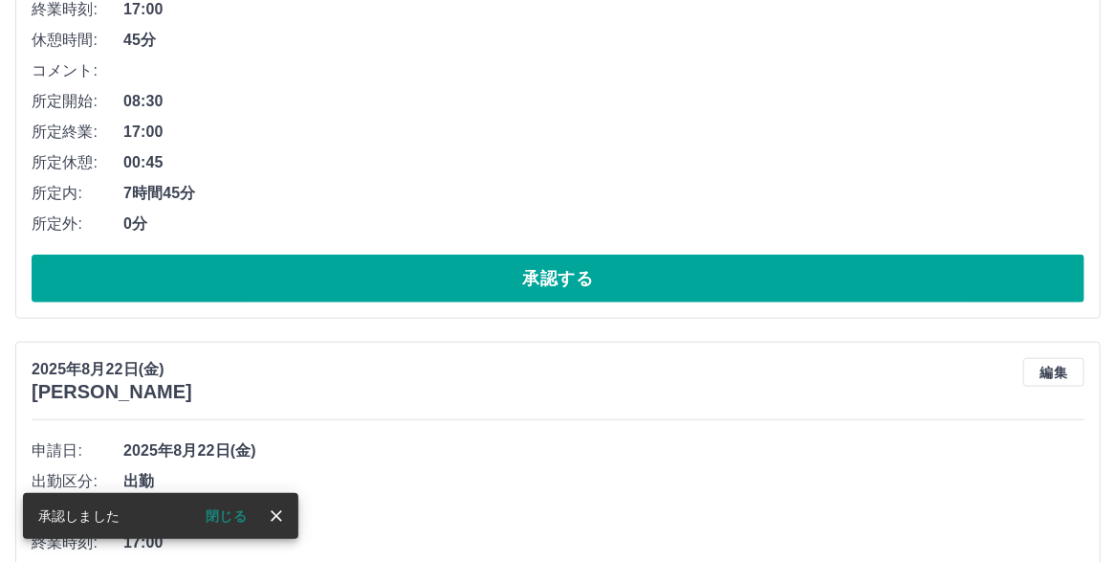
scroll to position [6456, 0]
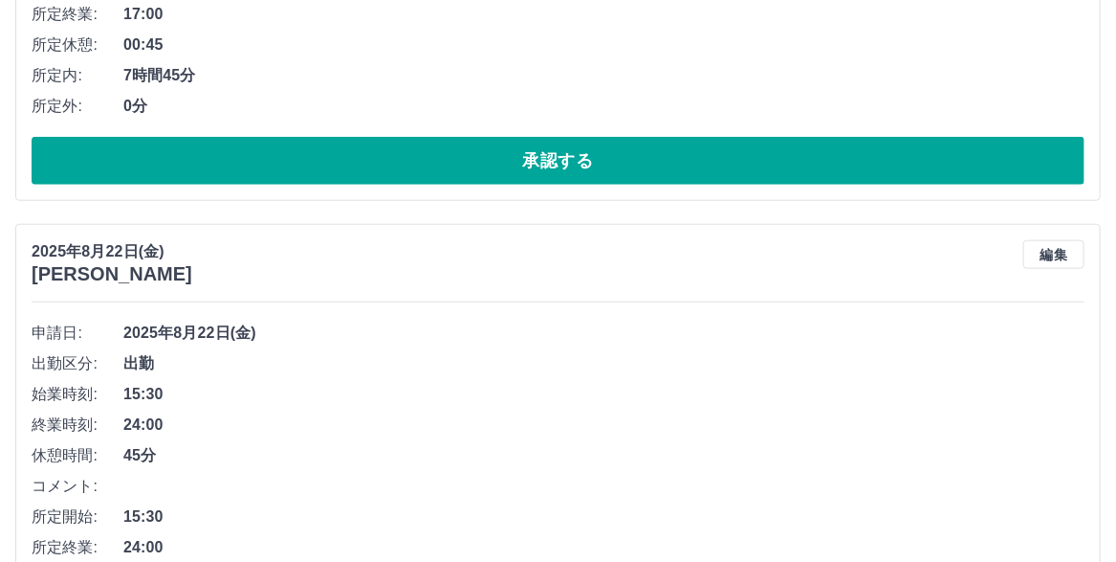
scroll to position [6621, 0]
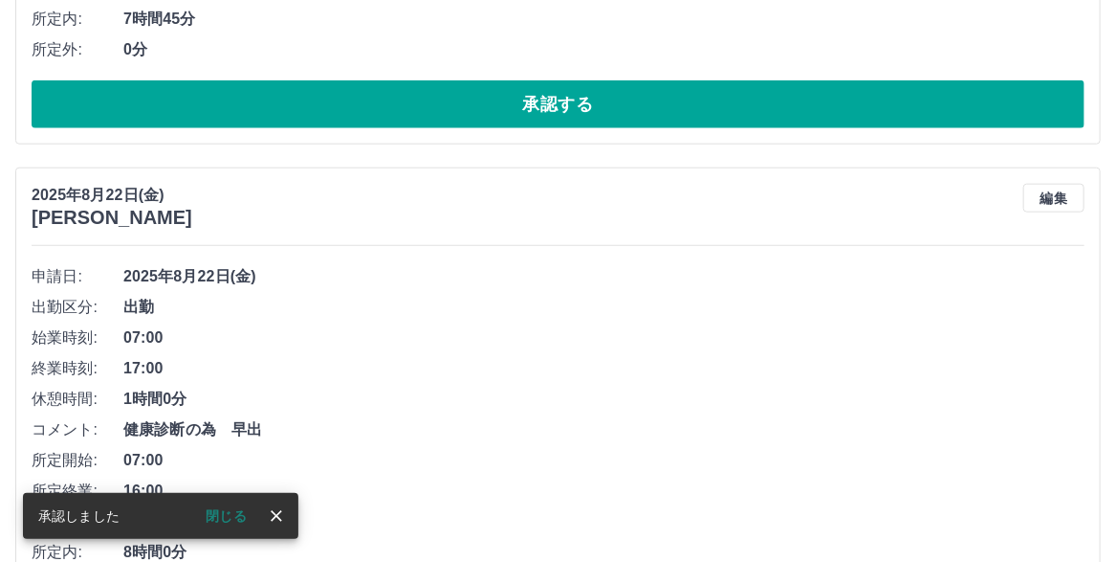
scroll to position [6596, 0]
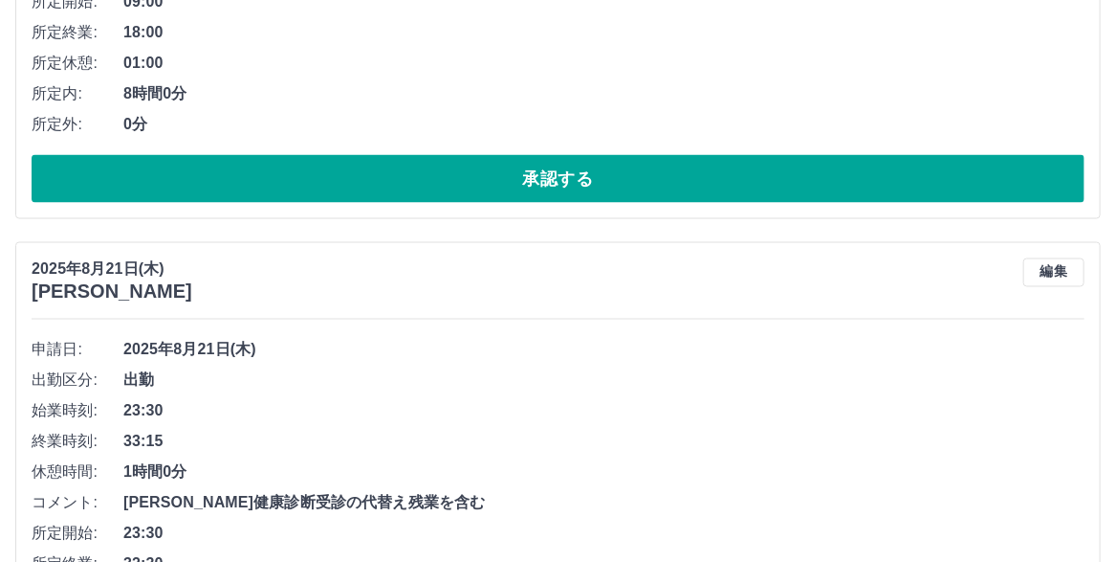
scroll to position [7144, 0]
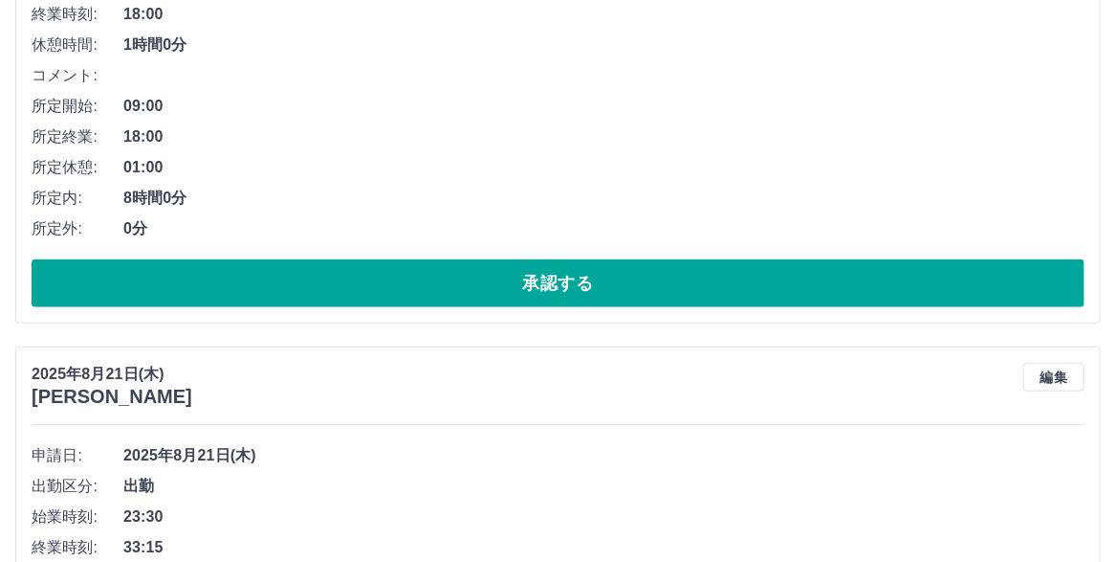
scroll to position [6448, 0]
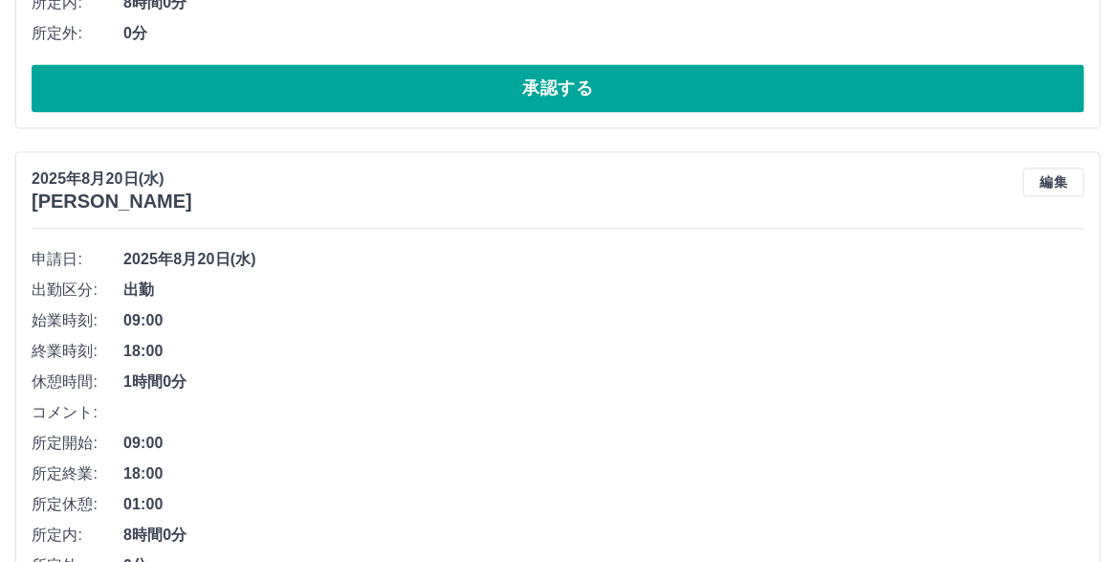
scroll to position [7379, 0]
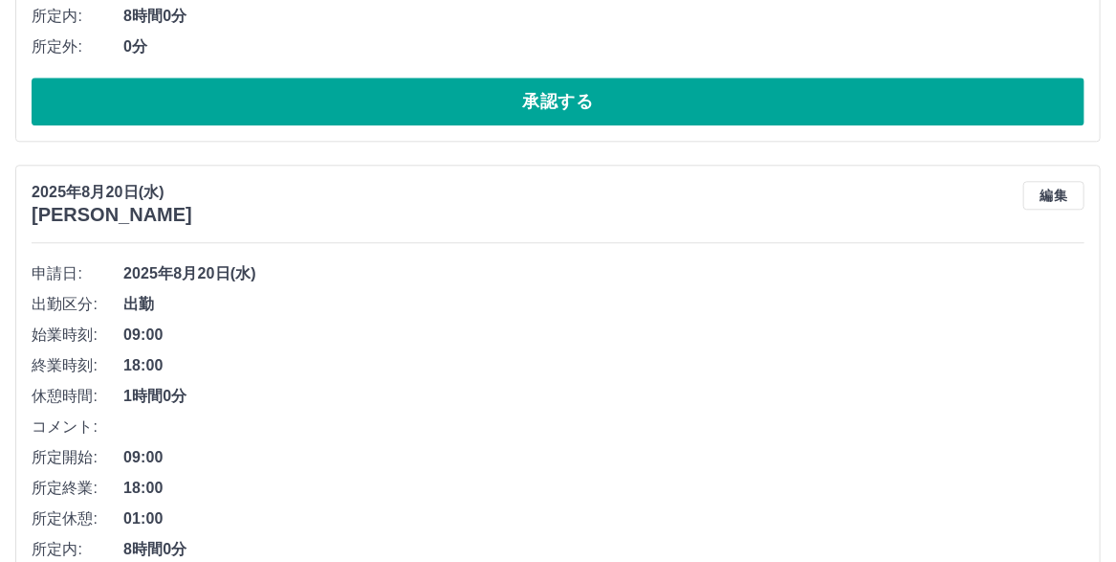
scroll to position [7666, 0]
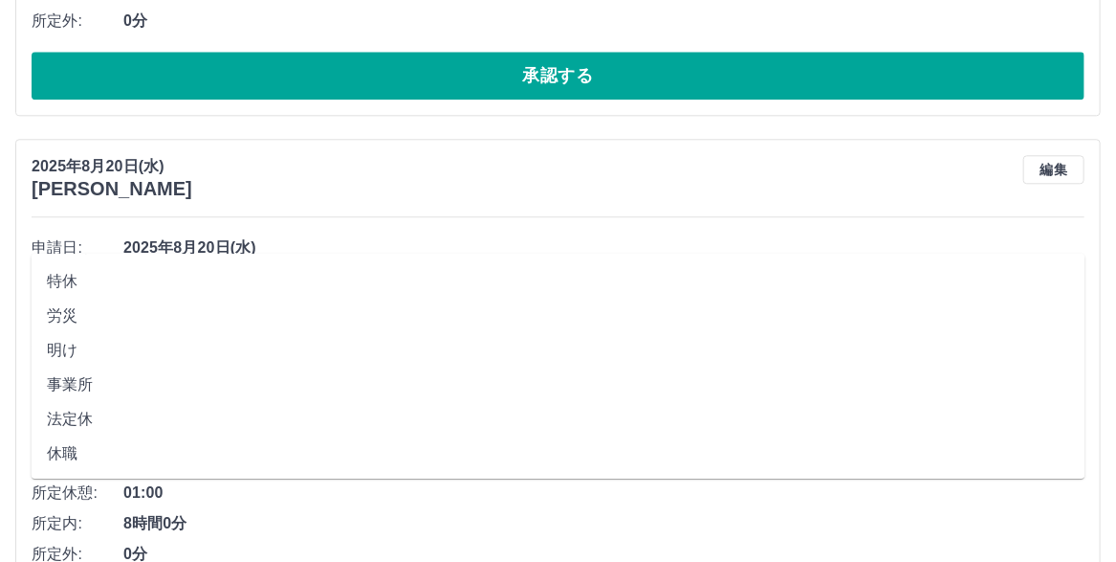
scroll to position [514, 0]
click at [133, 408] on li "法定休" at bounding box center [559, 419] width 1054 height 34
type input "***"
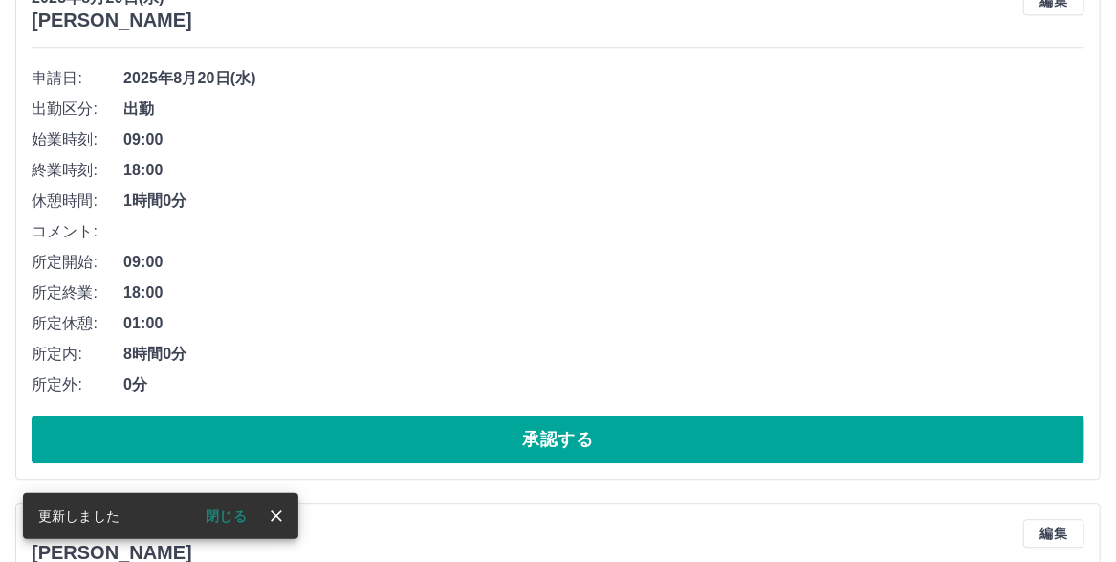
scroll to position [7475, 0]
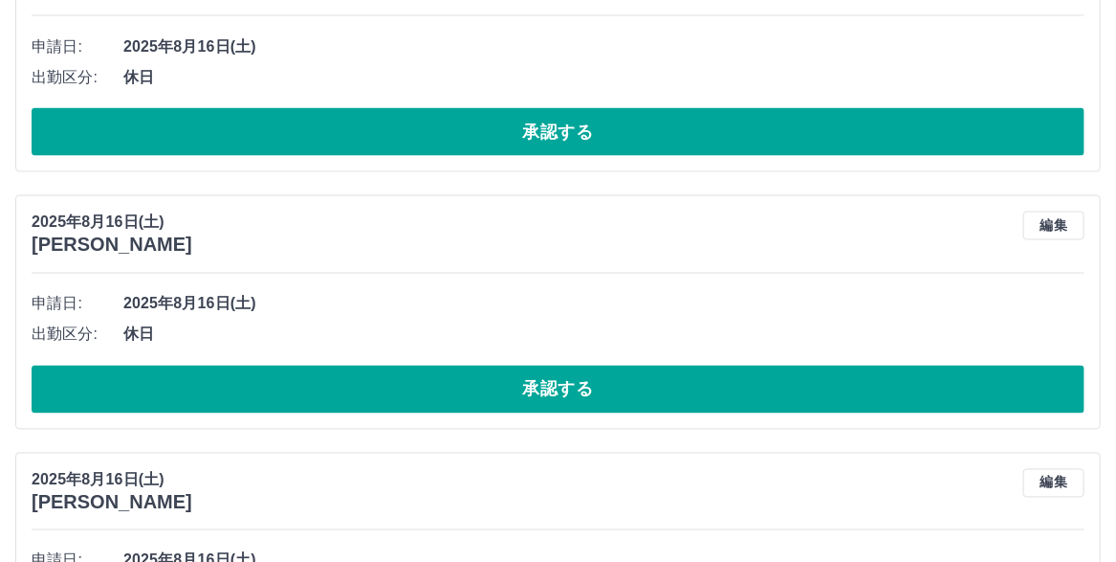
scroll to position [10058, 0]
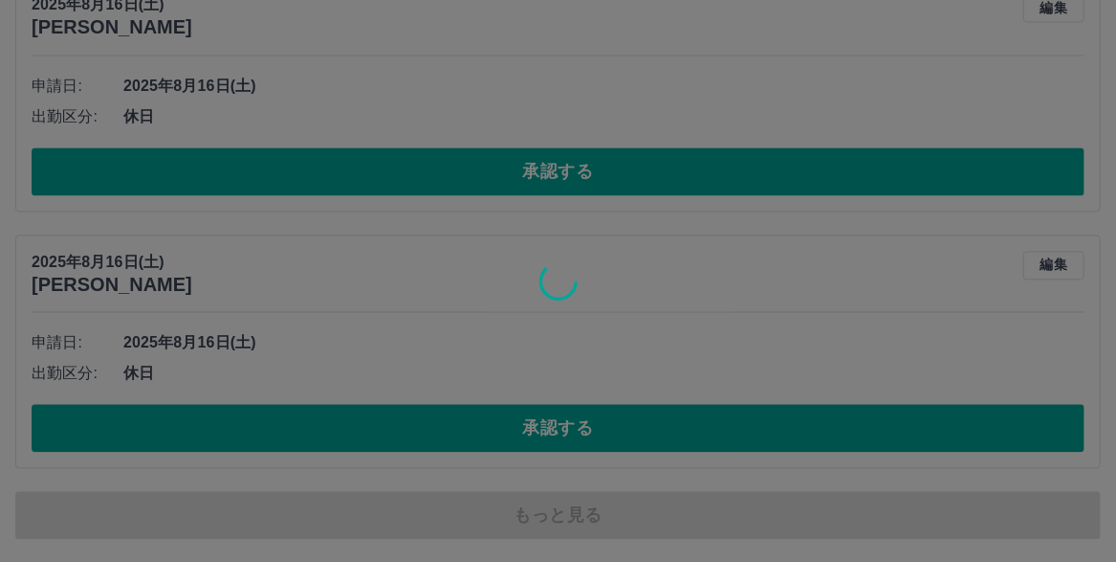
scroll to position [10167, 0]
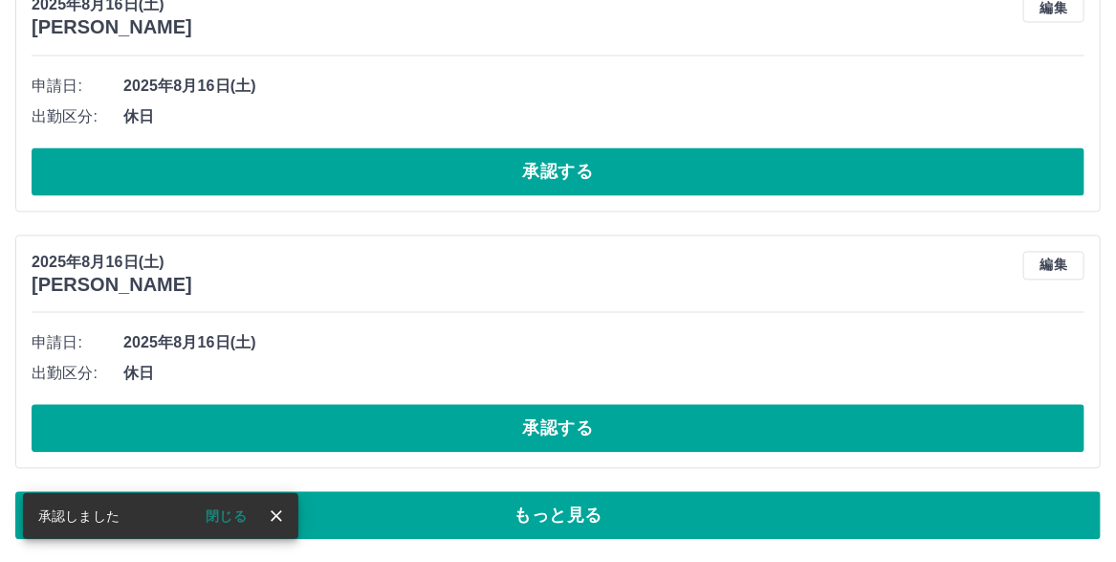
scroll to position [10181, 0]
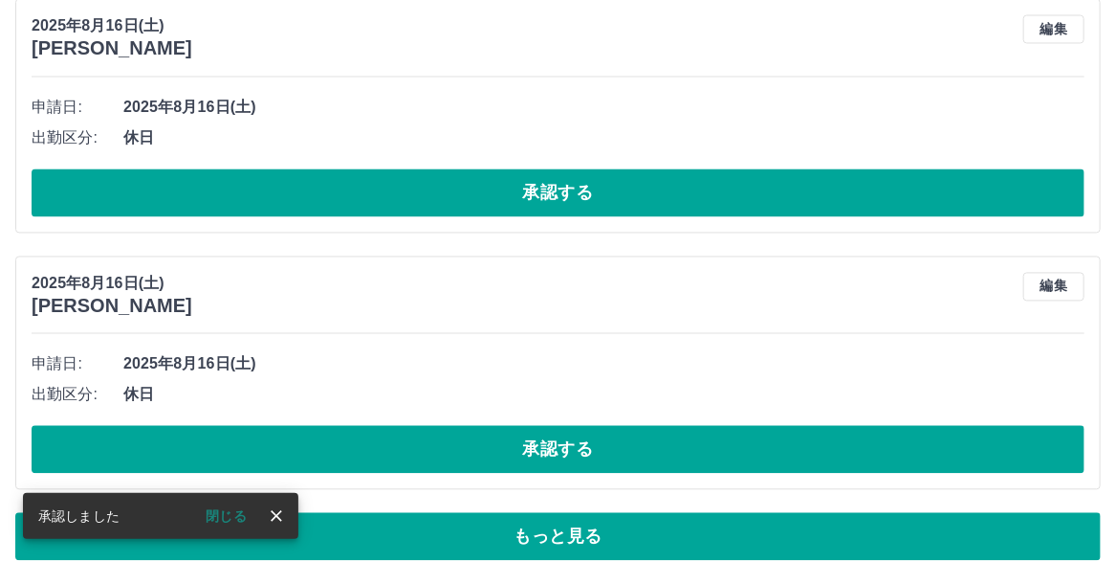
scroll to position [10194, 0]
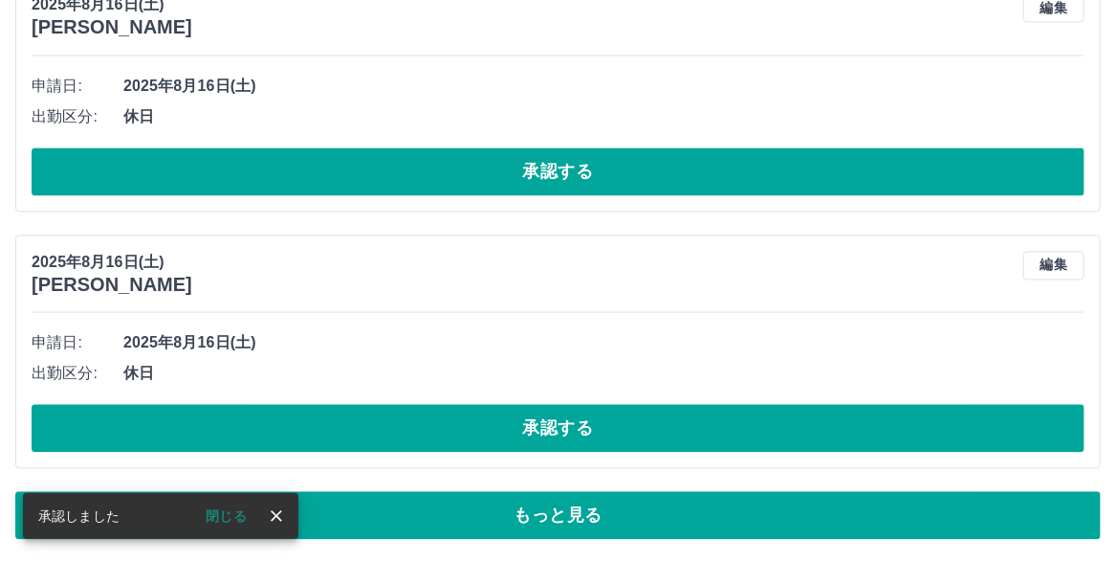
scroll to position [10113, 0]
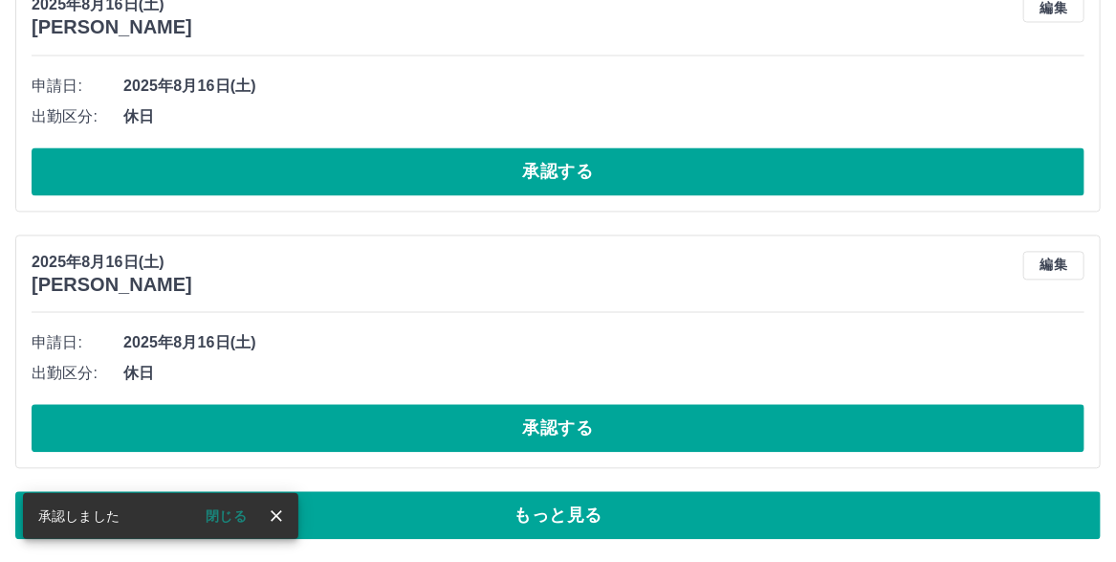
scroll to position [10222, 0]
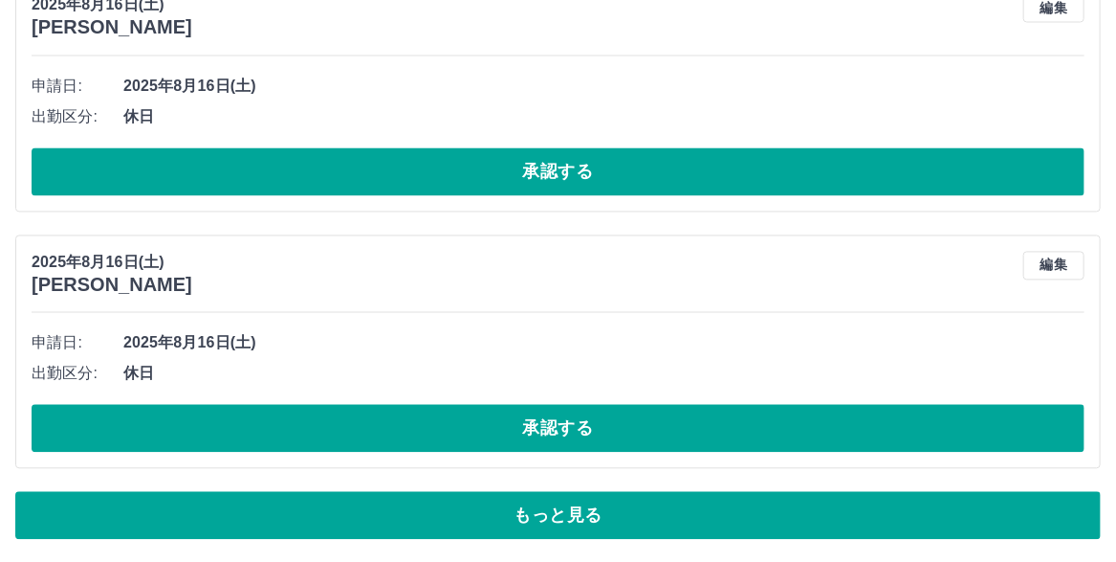
scroll to position [10618, 0]
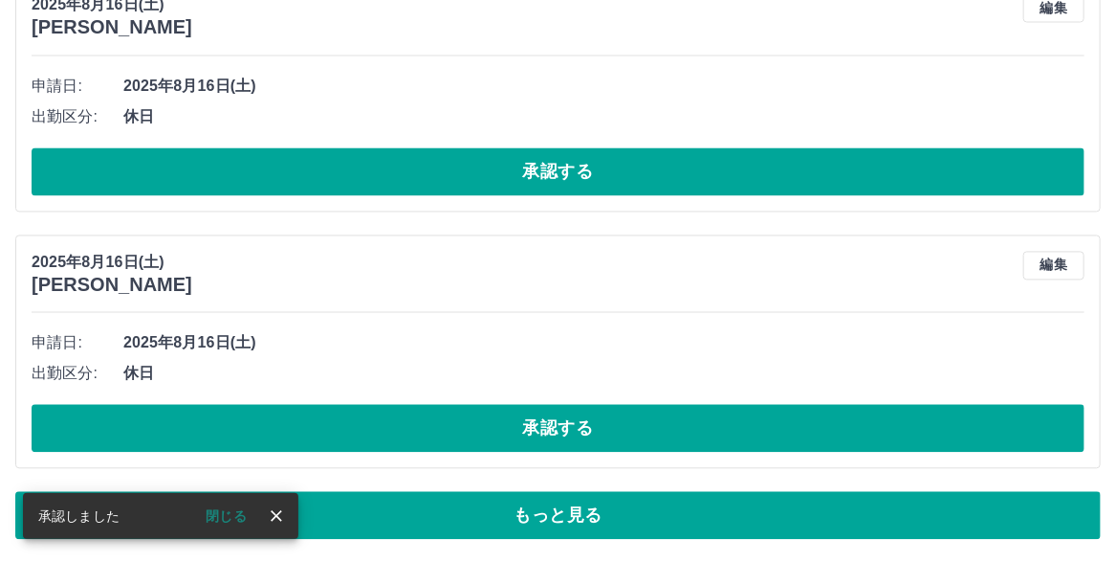
scroll to position [10632, 0]
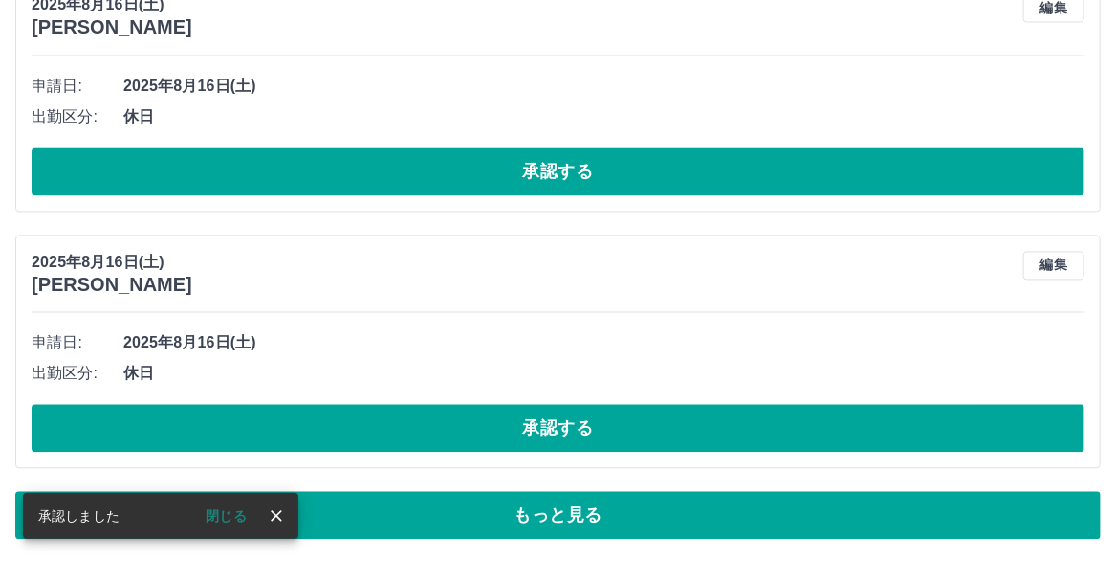
scroll to position [10756, 0]
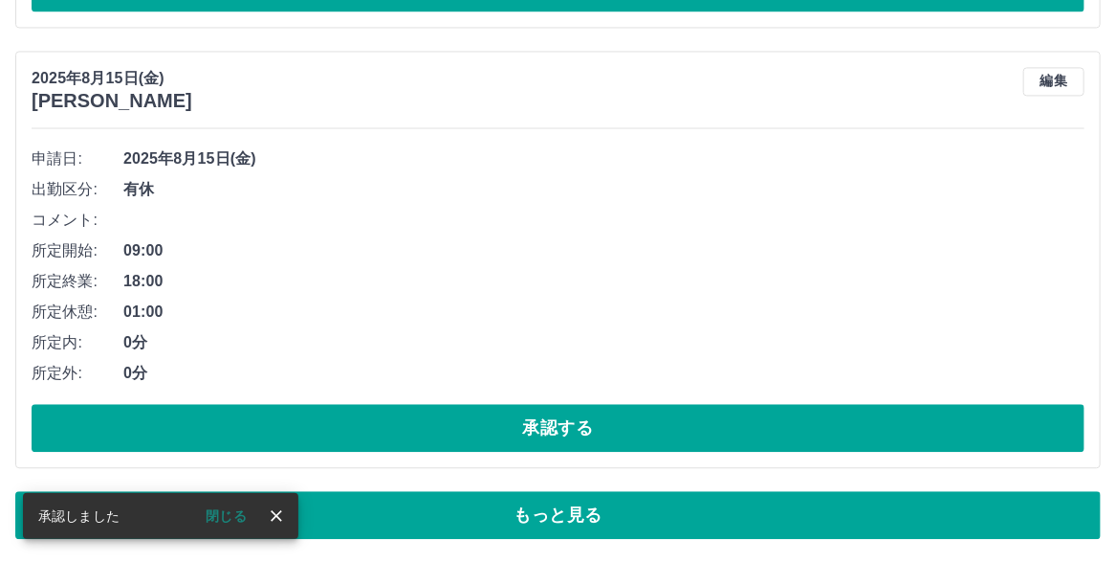
scroll to position [10688, 0]
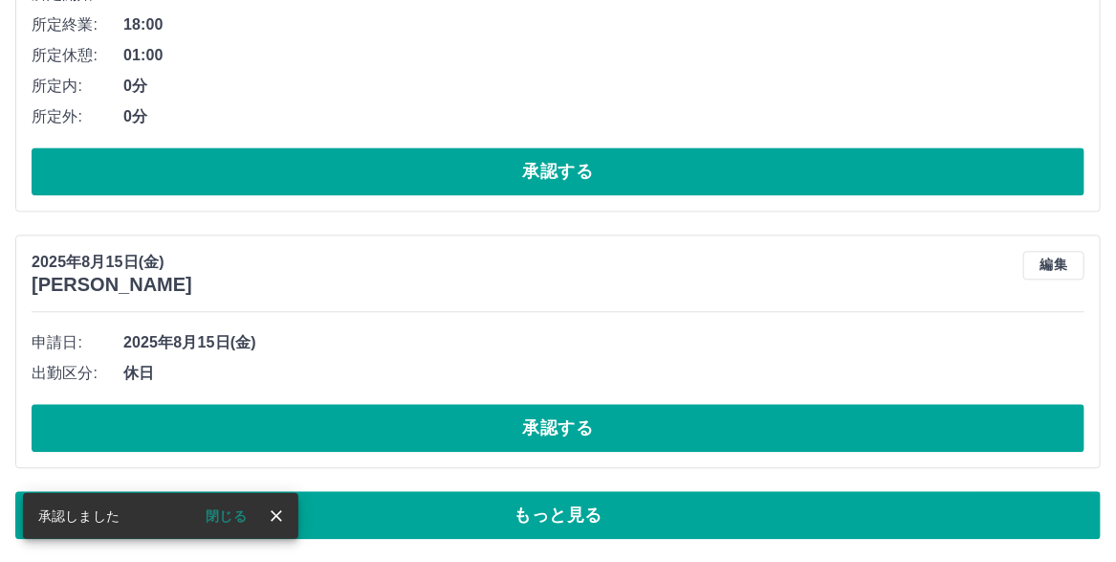
scroll to position [10701, 0]
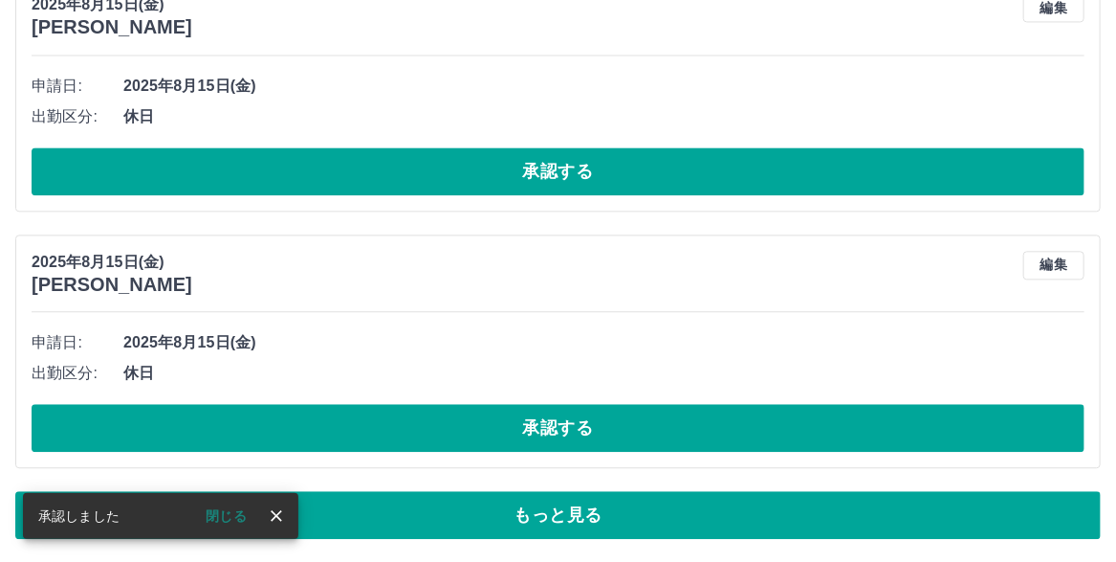
scroll to position [10716, 0]
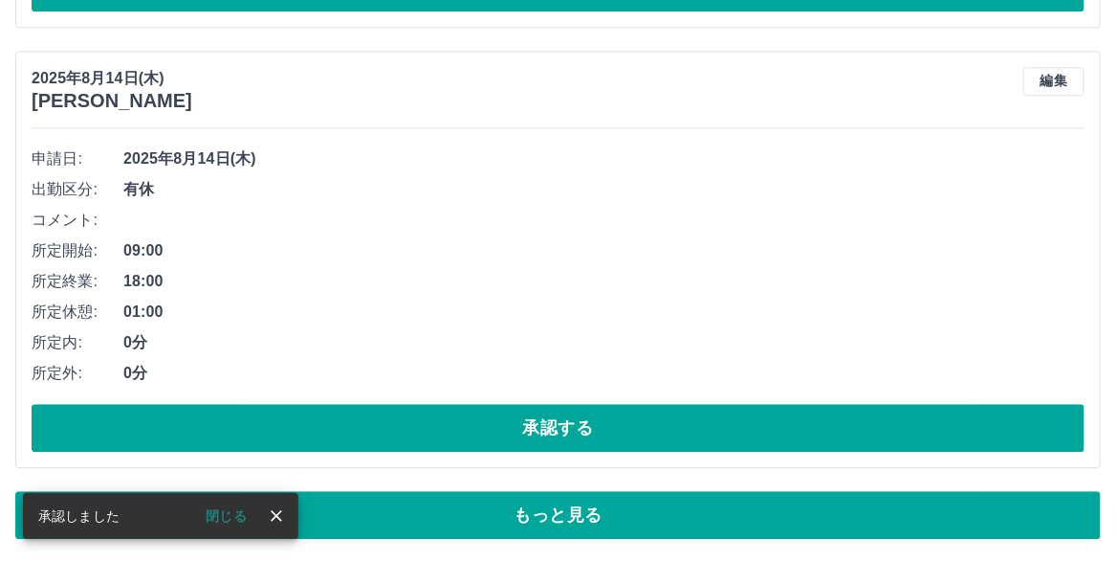
scroll to position [11303, 0]
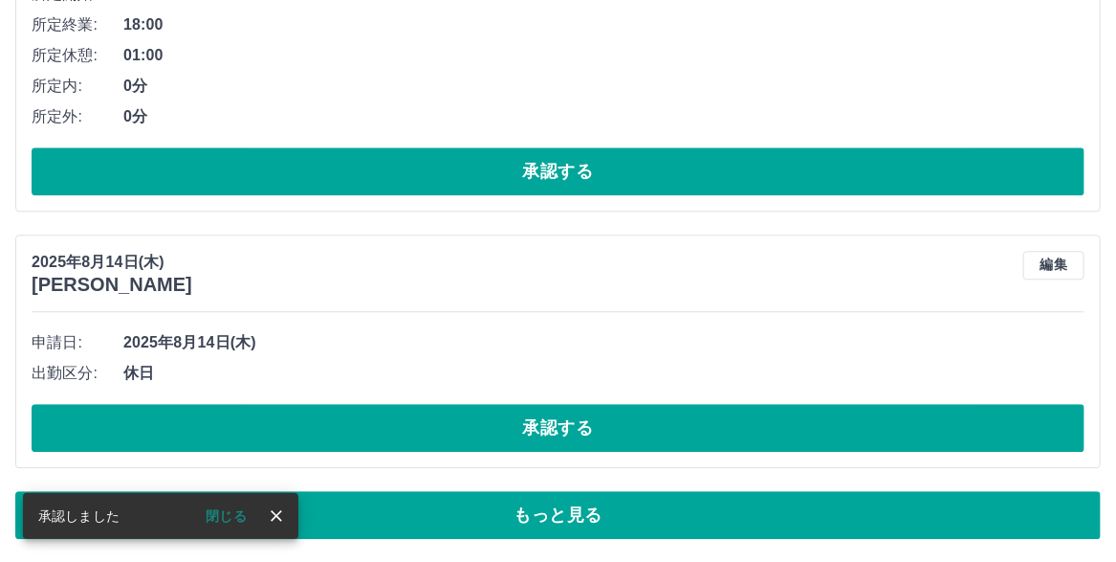
scroll to position [11222, 0]
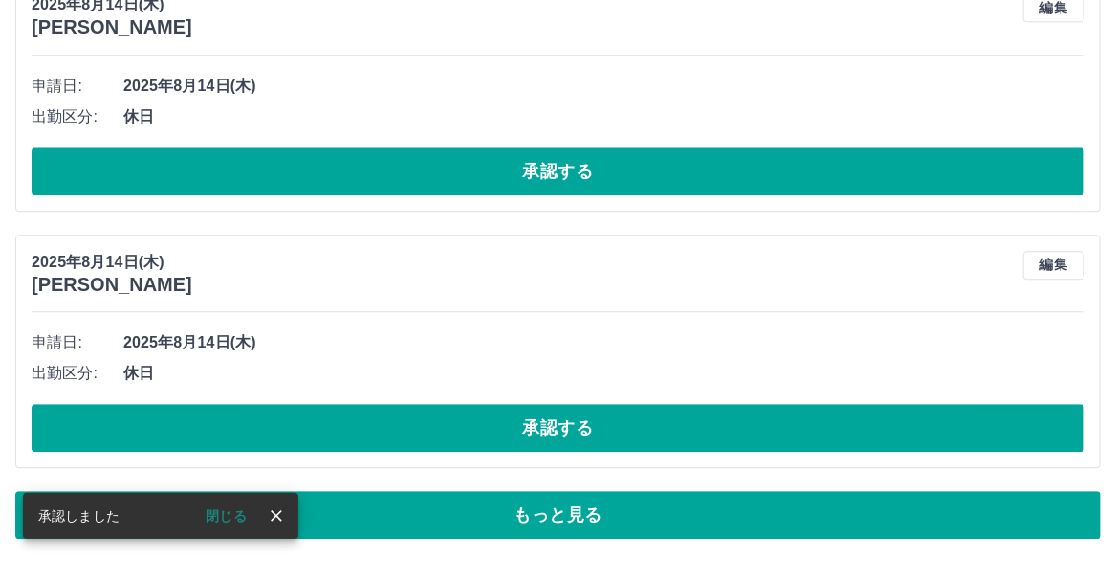
scroll to position [11714, 0]
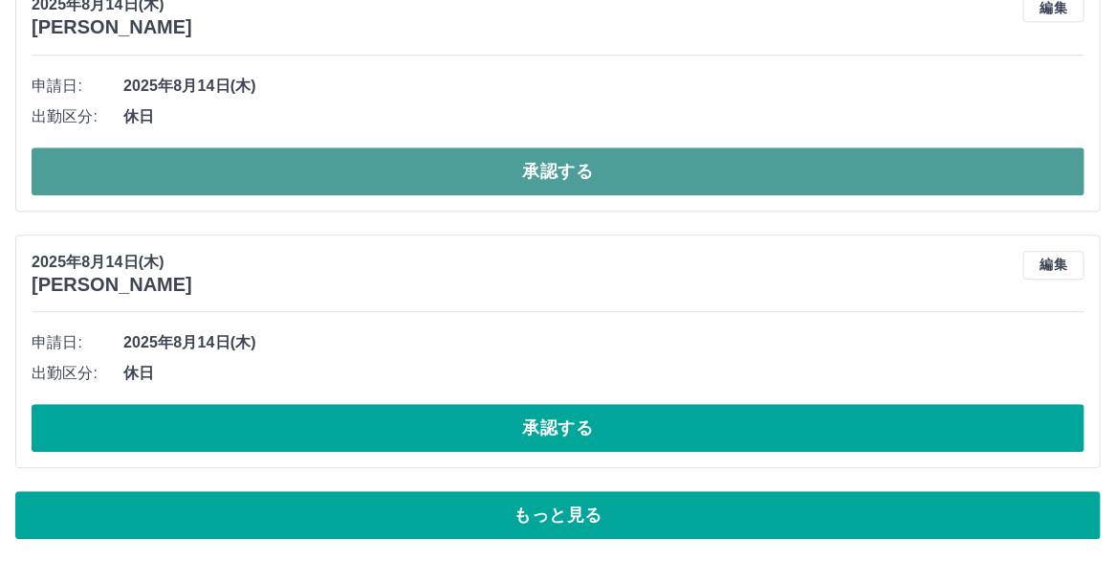
click at [536, 195] on button "承認する" at bounding box center [558, 171] width 1053 height 48
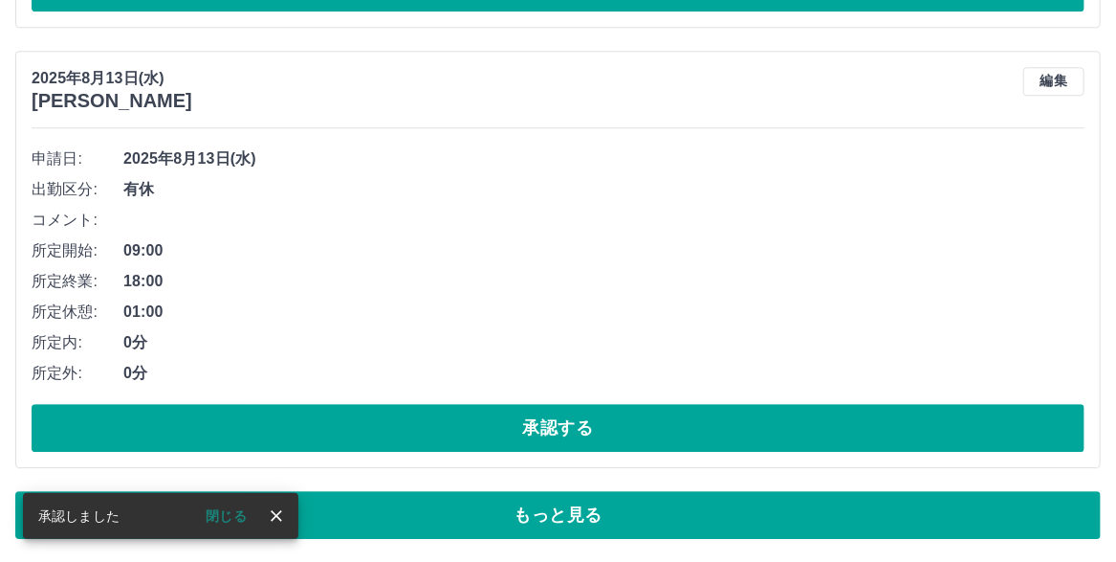
scroll to position [11620, 0]
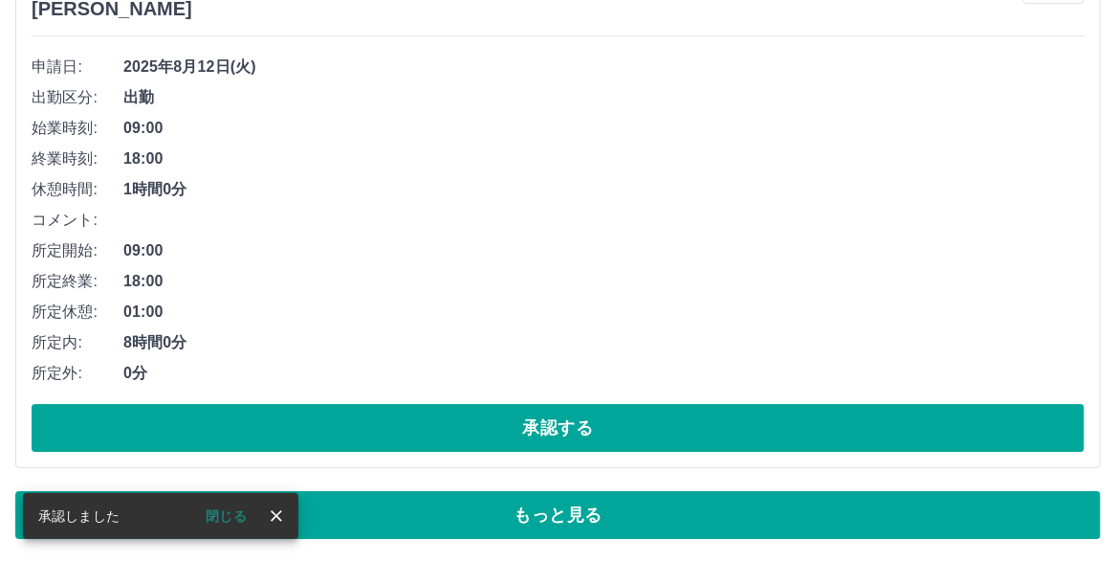
scroll to position [12341, 0]
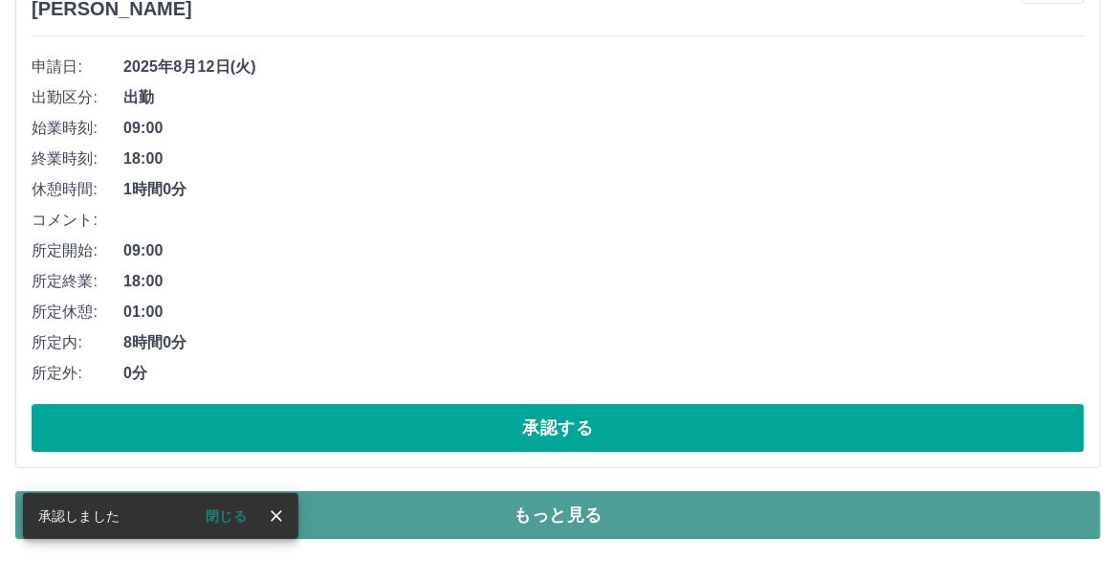
click at [532, 501] on button "もっと見る" at bounding box center [558, 515] width 1086 height 48
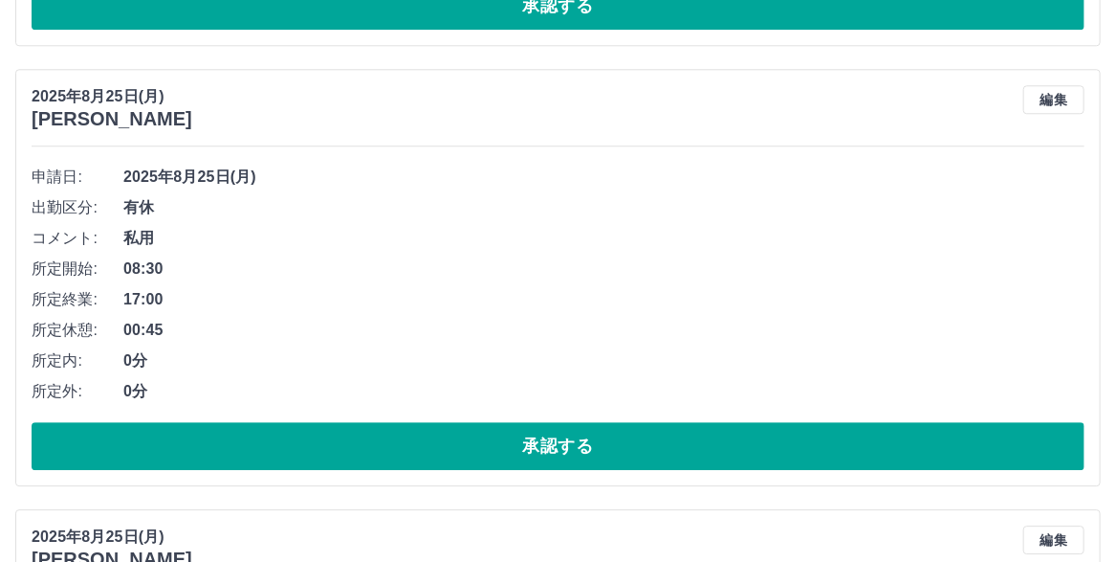
scroll to position [2297, 0]
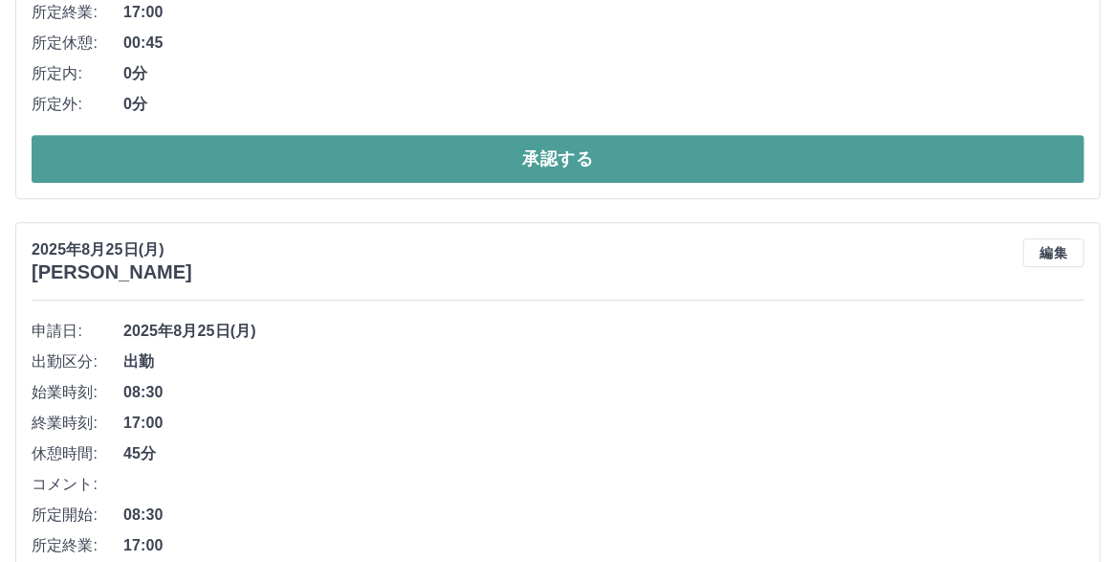
click at [553, 183] on button "承認する" at bounding box center [558, 159] width 1053 height 48
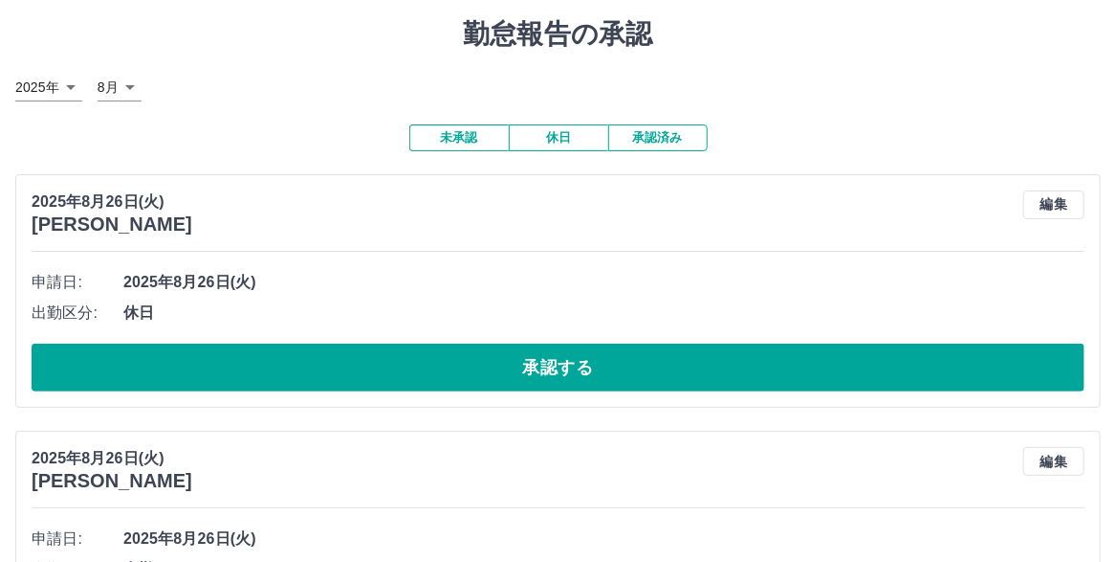
scroll to position [0, 0]
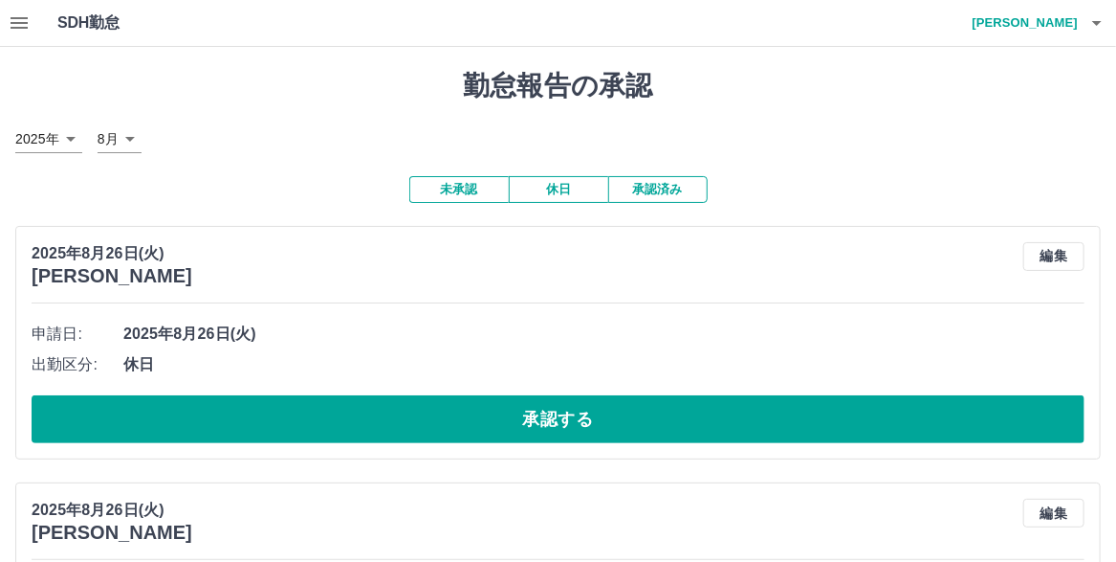
click at [25, 28] on icon "button" at bounding box center [19, 22] width 17 height 11
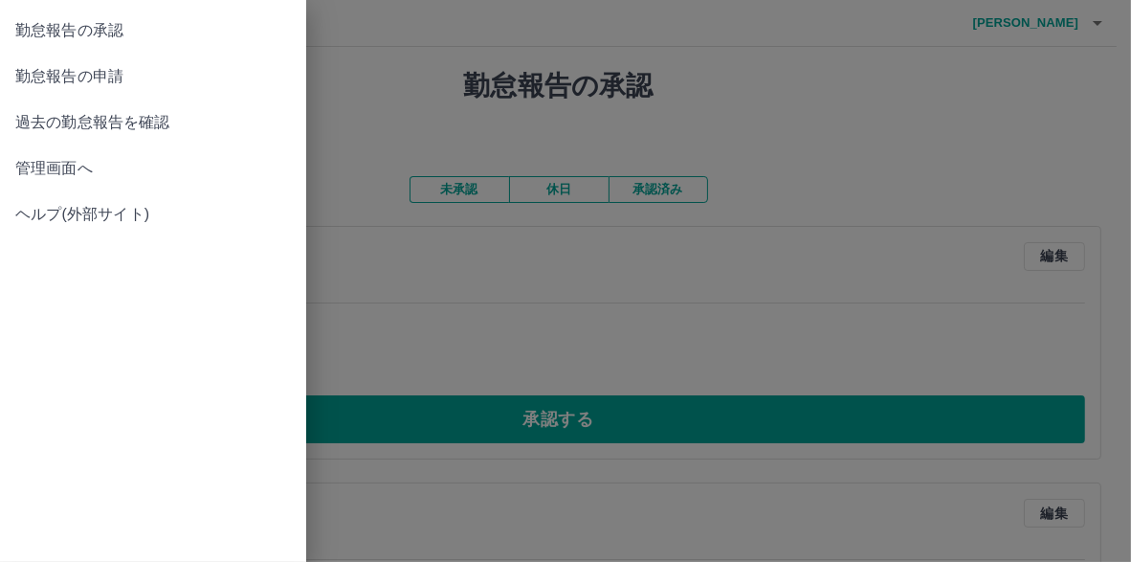
click at [75, 180] on span "管理画面へ" at bounding box center [152, 168] width 275 height 23
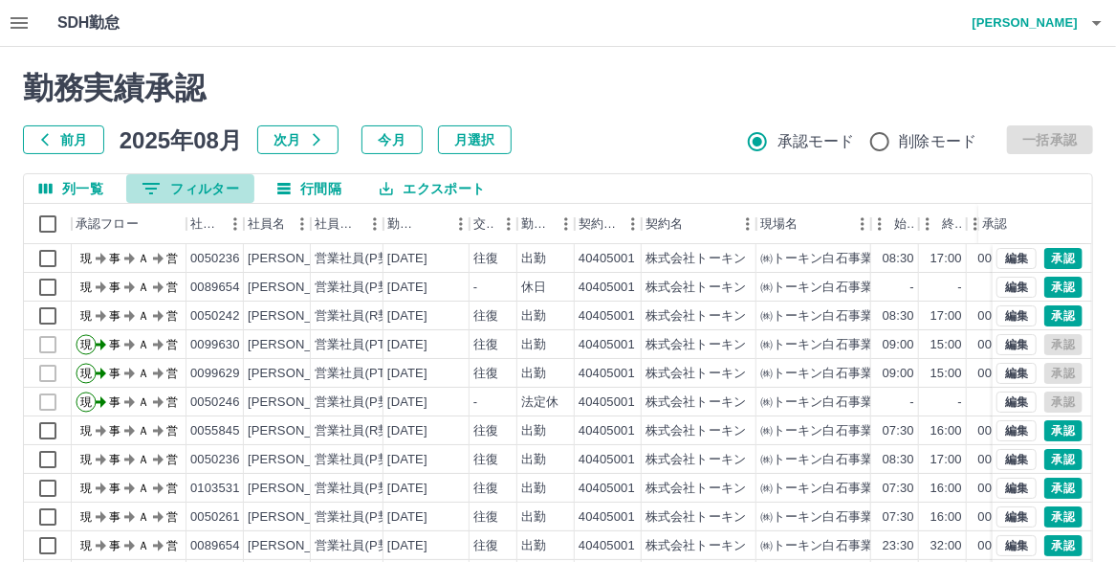
click at [195, 189] on button "0 フィルター" at bounding box center [190, 188] width 128 height 29
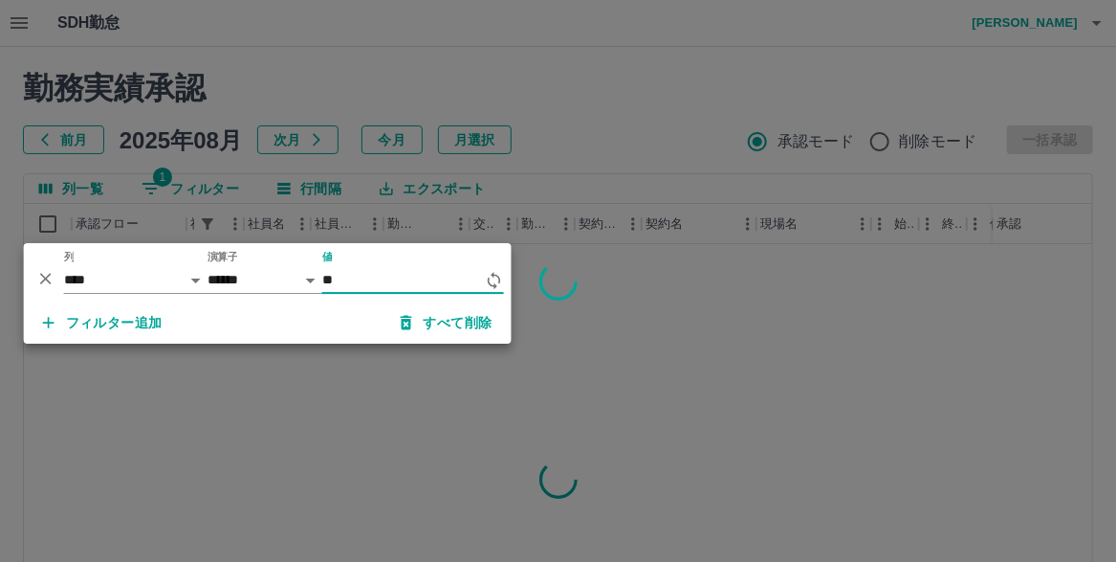
type input "*"
type input "*******"
click at [411, 69] on div at bounding box center [558, 281] width 1116 height 562
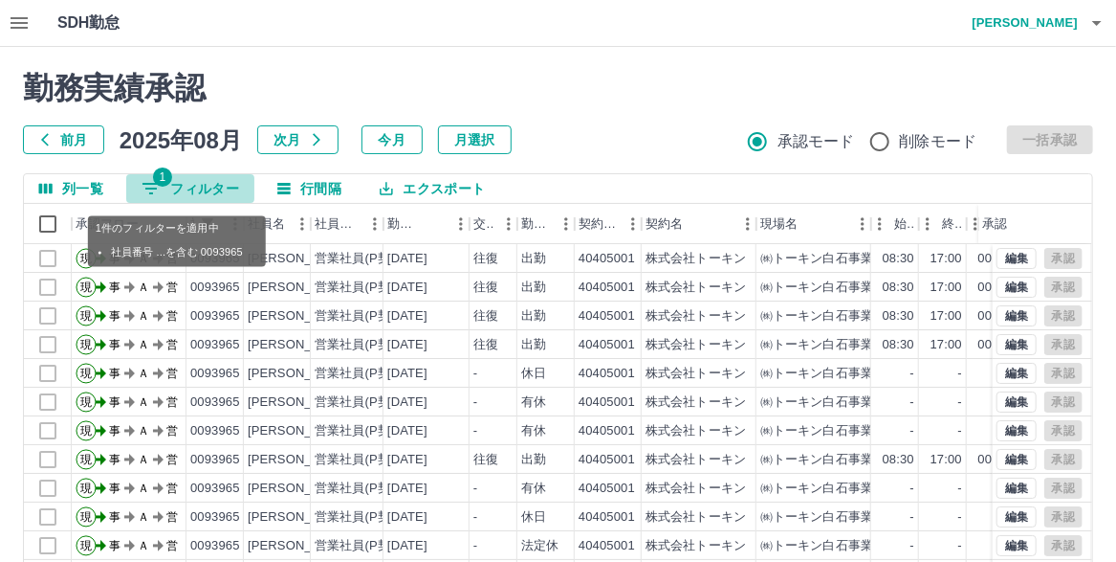
click at [219, 191] on button "1 フィルター" at bounding box center [190, 188] width 128 height 29
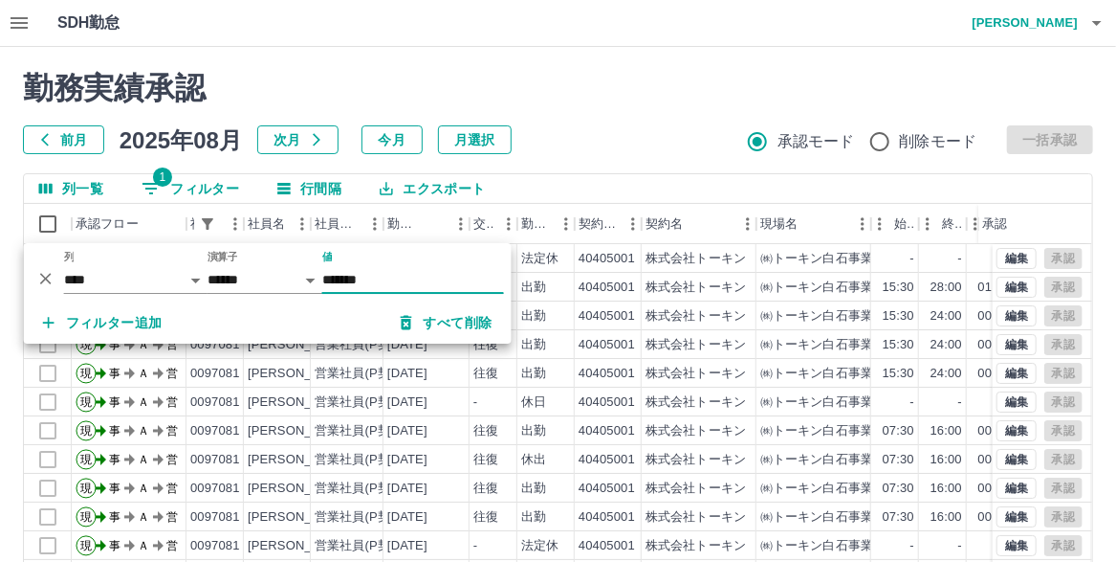
type input "*******"
click at [454, 55] on div "勤務実績承認 前月 [DATE] 次月 今月 月選択 承認モード 削除モード 一括承認 列一覧 1 フィルター 行間隔 エクスポート 承認フロー 社員番号 社…" at bounding box center [558, 427] width 1116 height 761
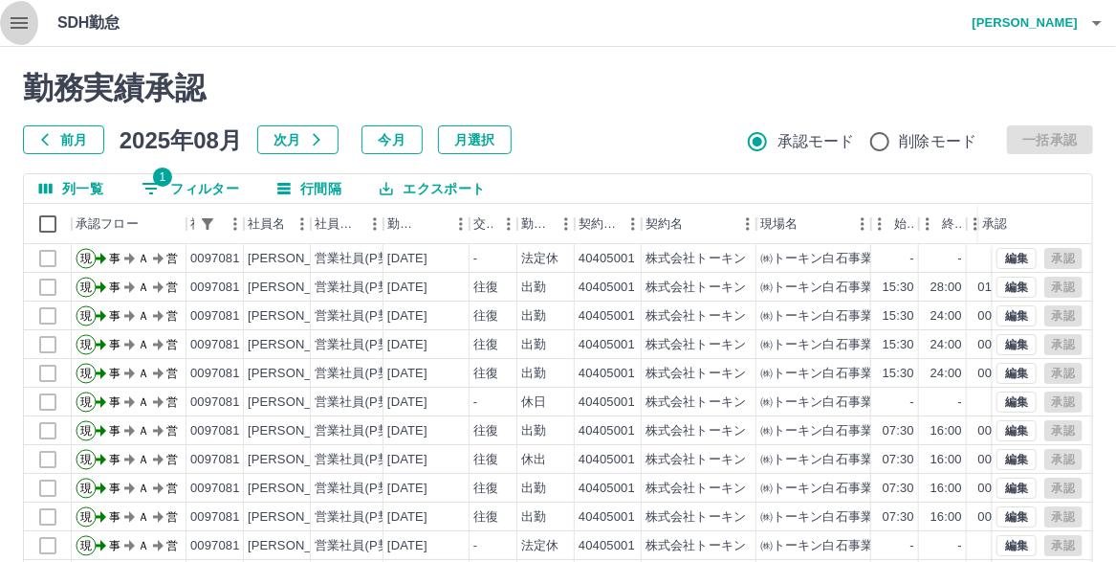
click at [24, 18] on icon "button" at bounding box center [19, 22] width 23 height 23
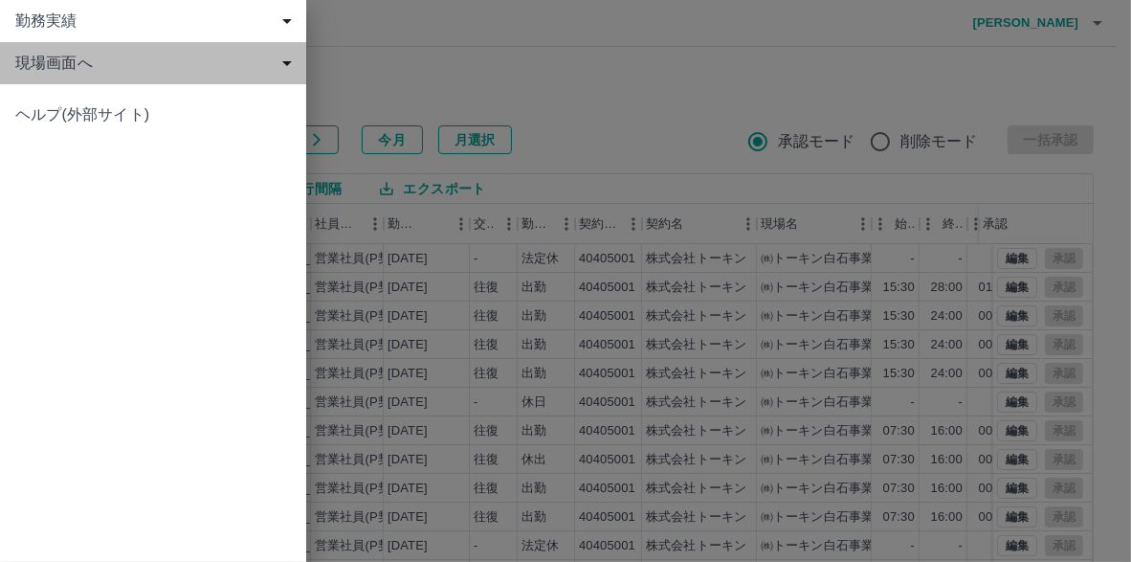
click at [69, 73] on span "現場画面へ" at bounding box center [156, 63] width 283 height 23
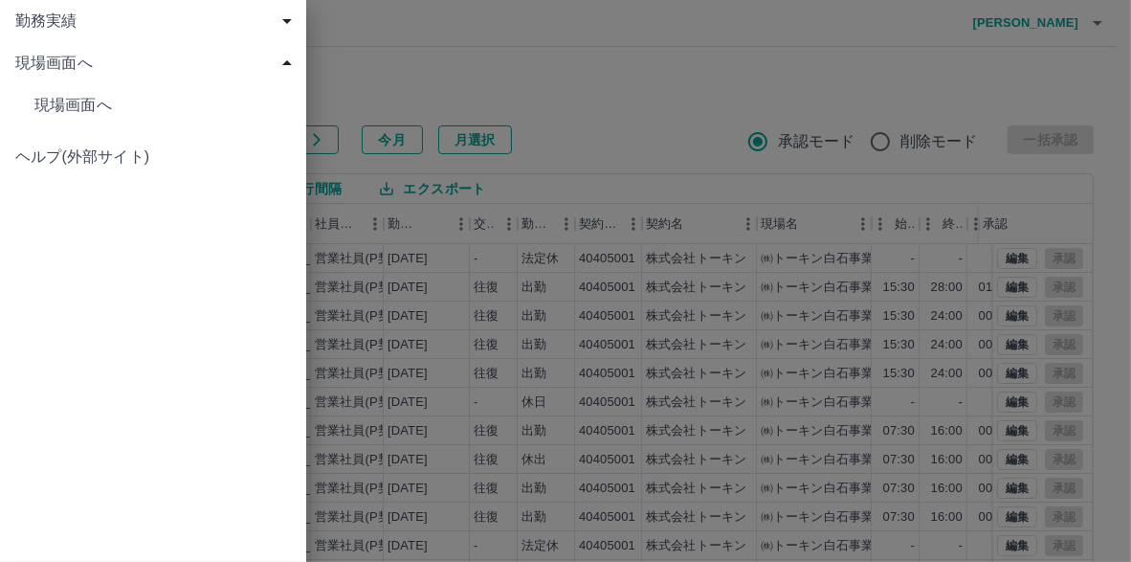
click at [73, 95] on span "現場画面へ" at bounding box center [162, 105] width 256 height 23
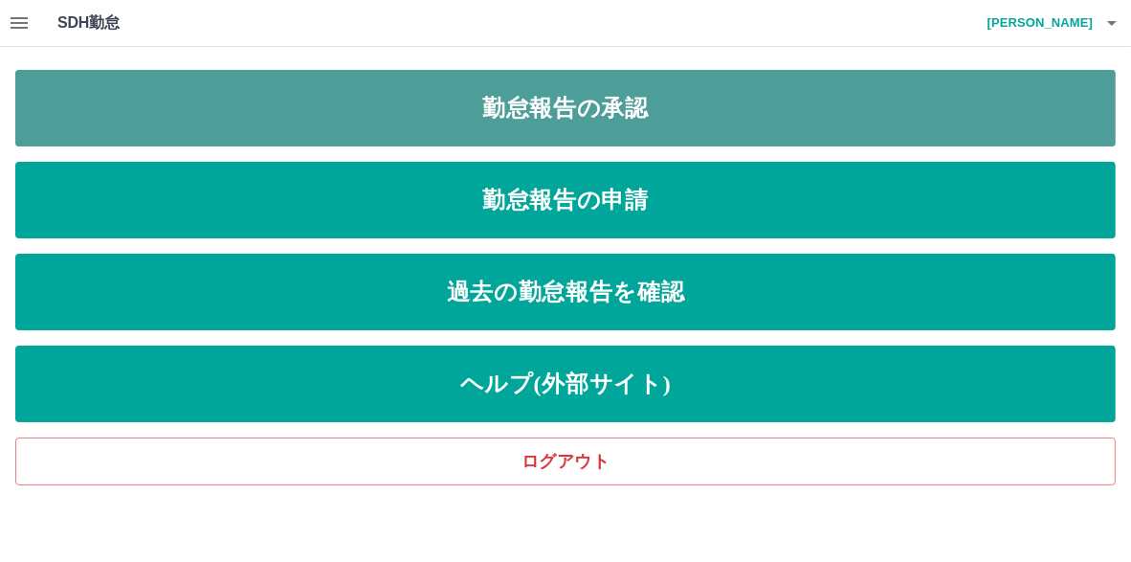
click at [539, 114] on link "勤怠報告の承認" at bounding box center [565, 108] width 1100 height 77
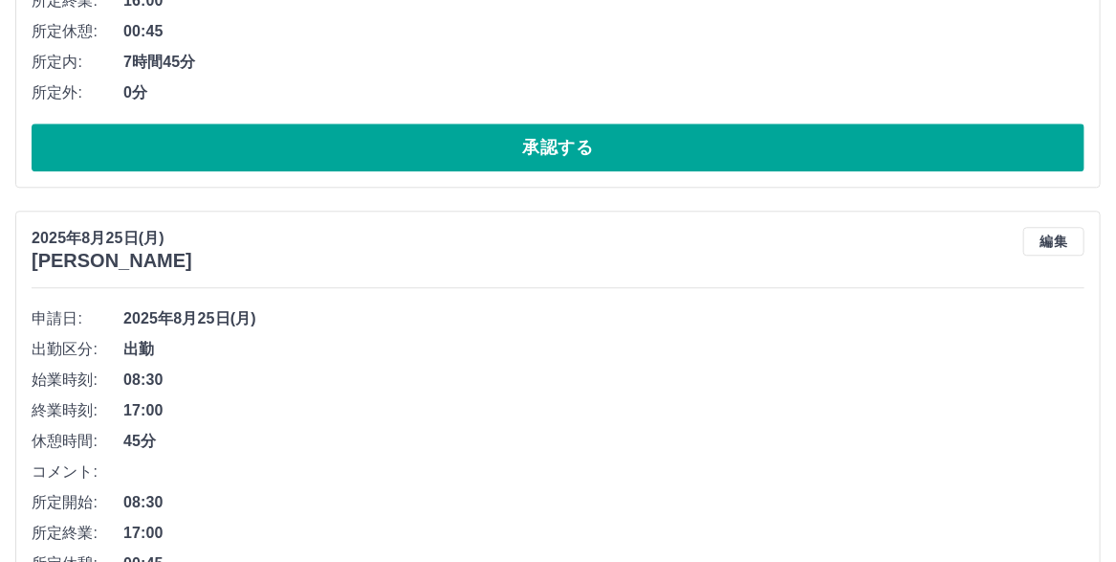
scroll to position [1913, 0]
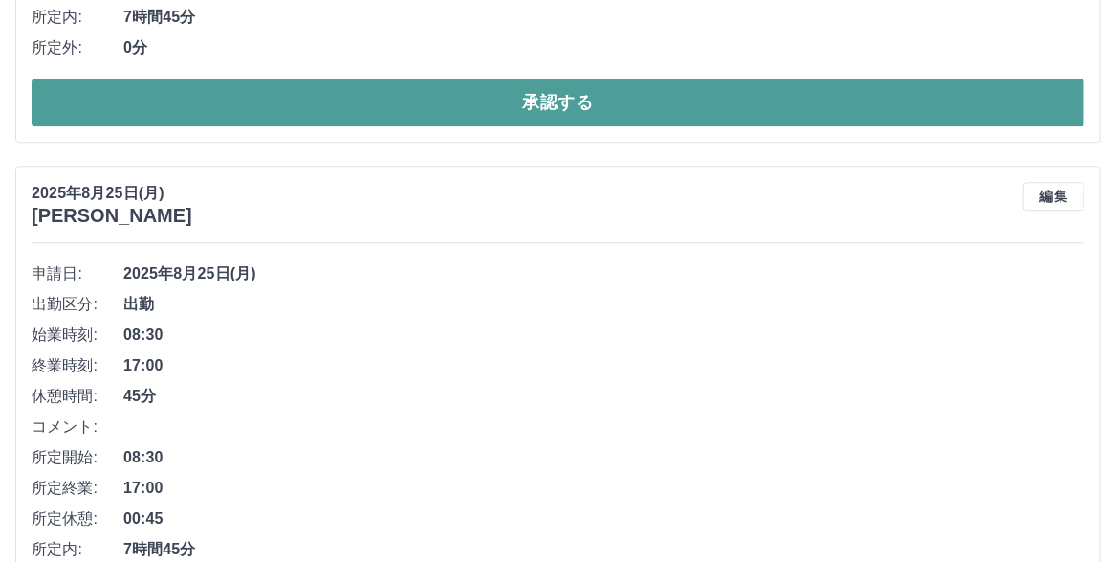
click at [543, 126] on button "承認する" at bounding box center [558, 102] width 1053 height 48
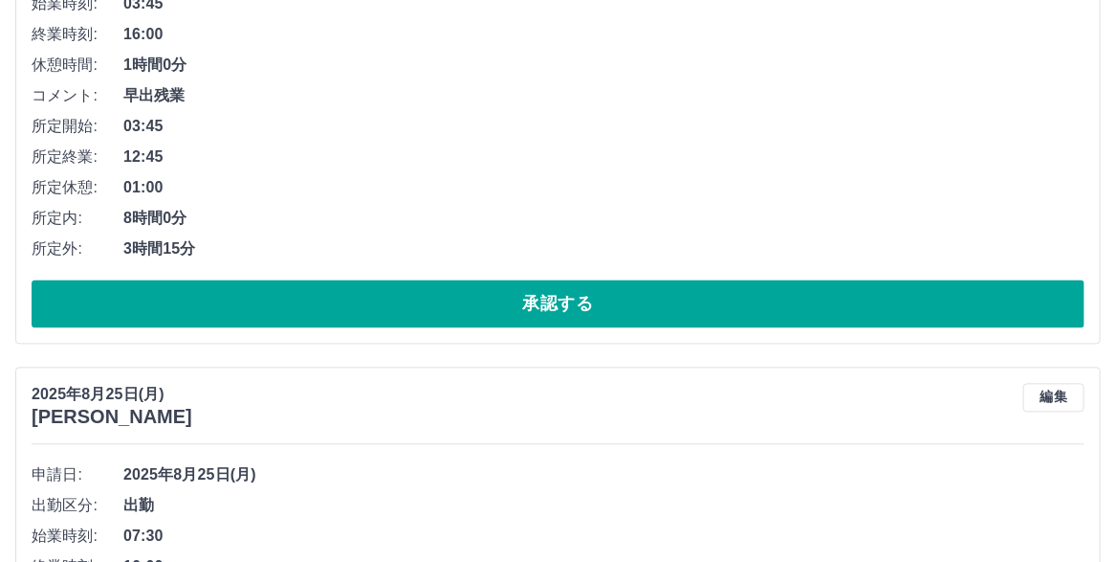
scroll to position [4400, 0]
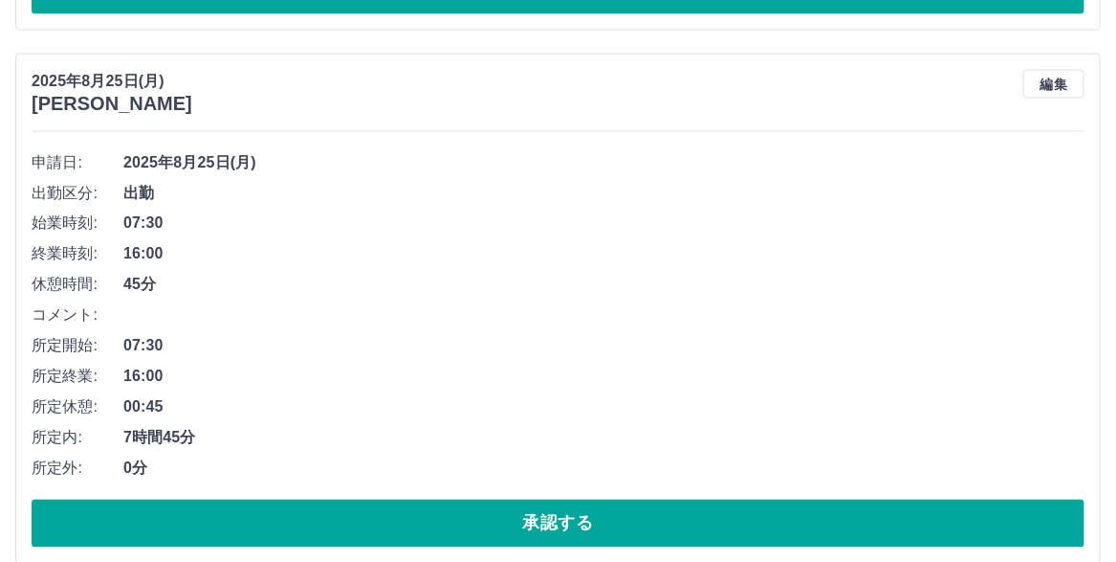
scroll to position [4182, 0]
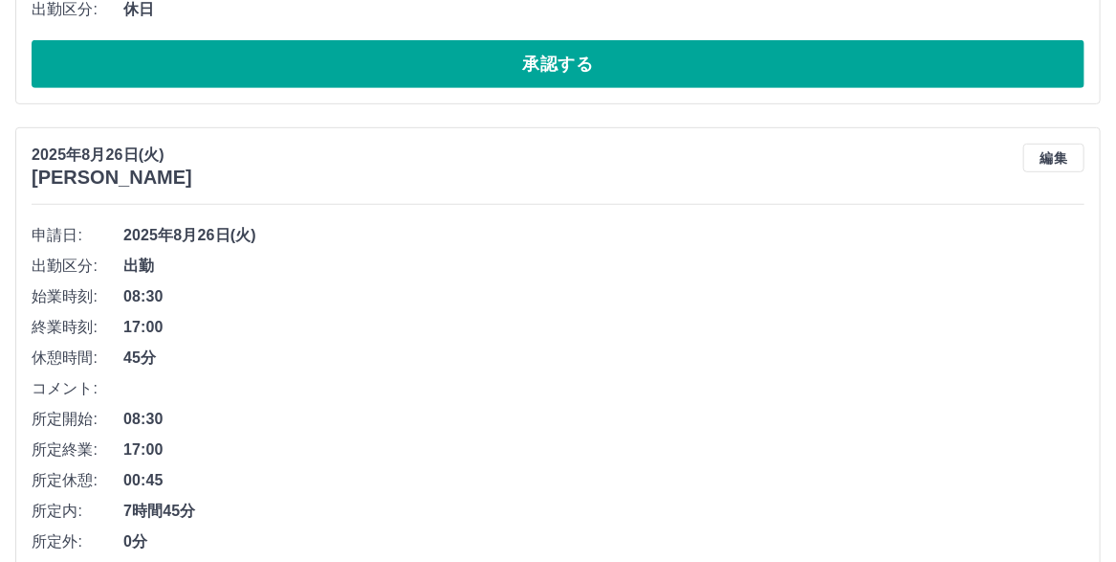
scroll to position [0, 0]
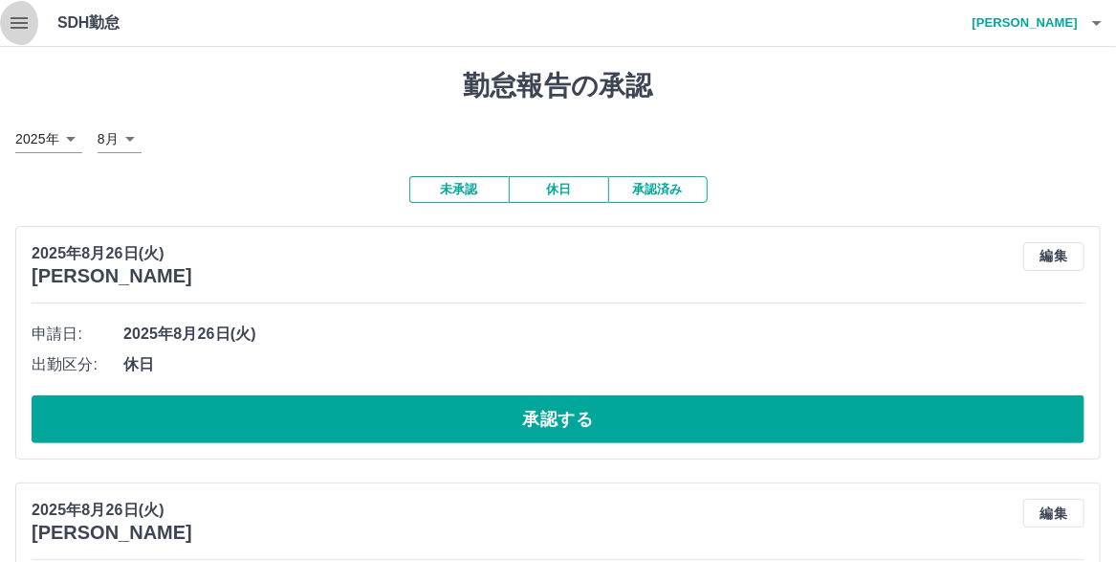
click at [27, 15] on icon "button" at bounding box center [19, 22] width 23 height 23
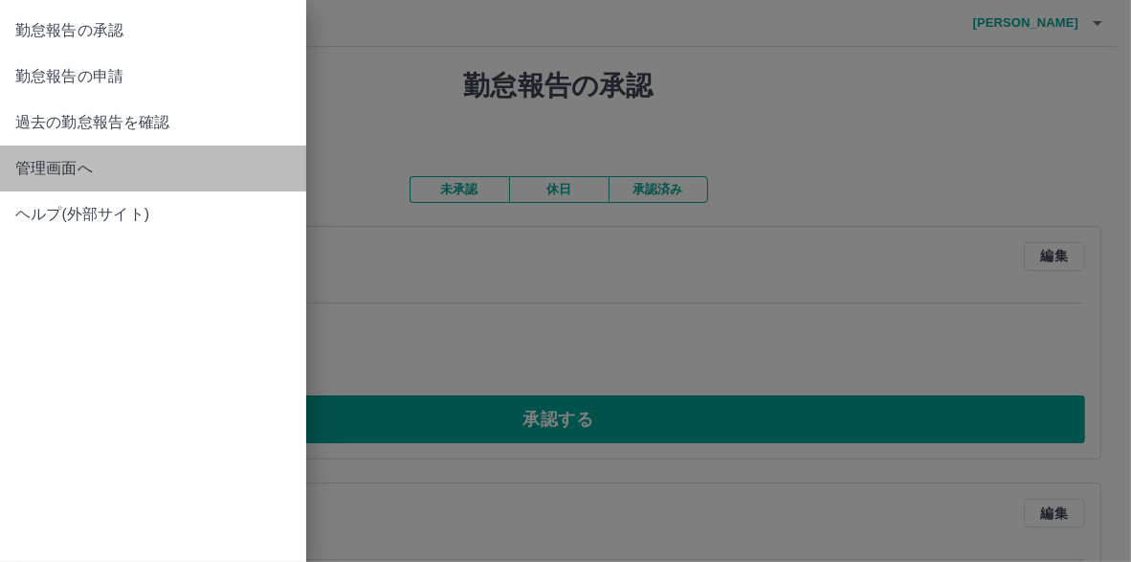
click at [95, 180] on span "管理画面へ" at bounding box center [152, 168] width 275 height 23
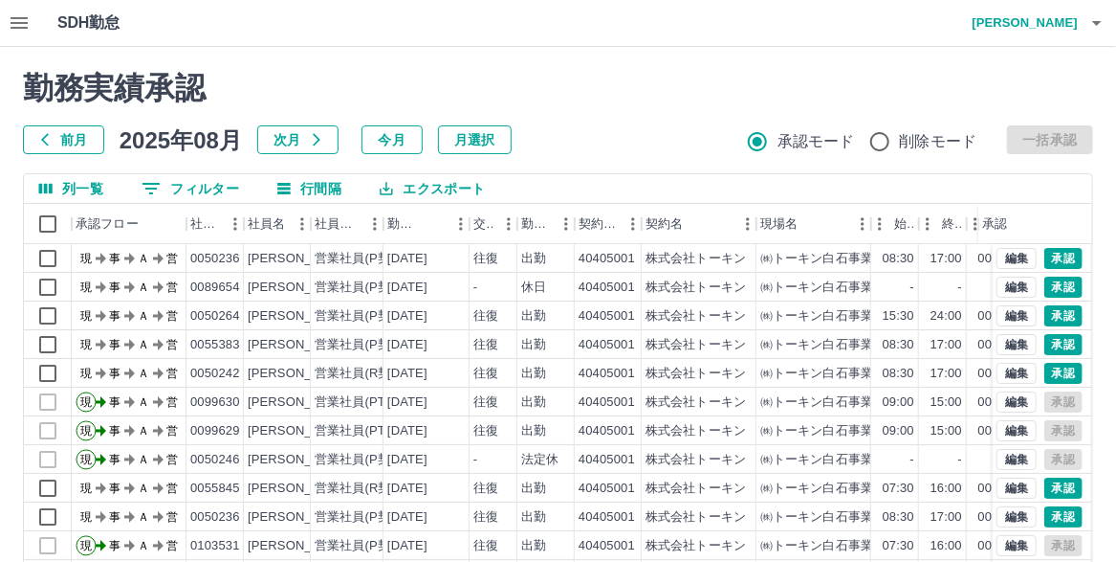
click at [218, 187] on button "0 フィルター" at bounding box center [190, 188] width 128 height 29
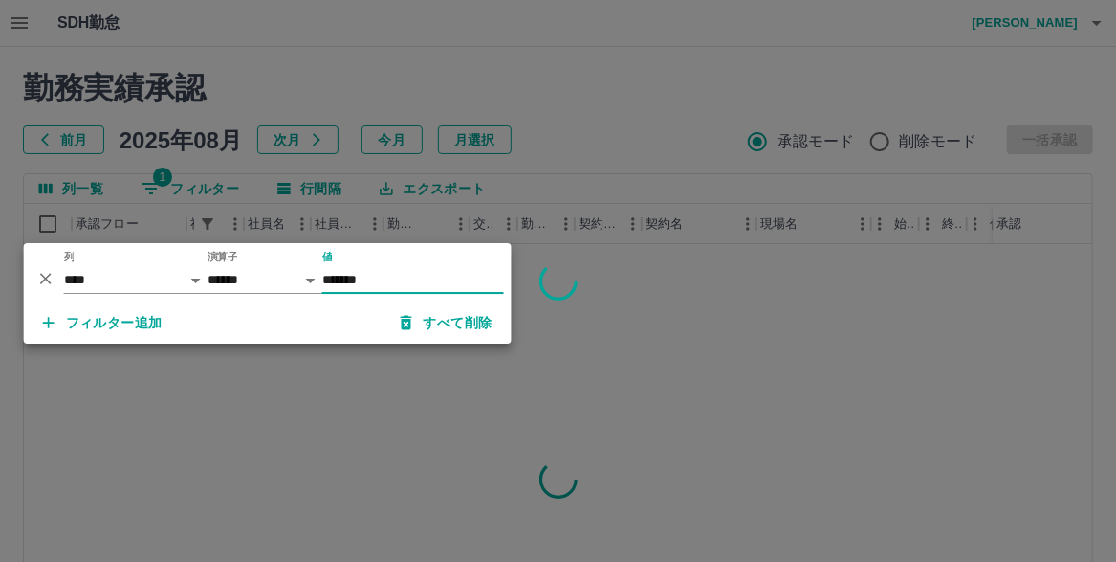
type input "*******"
click at [567, 11] on div at bounding box center [558, 281] width 1116 height 562
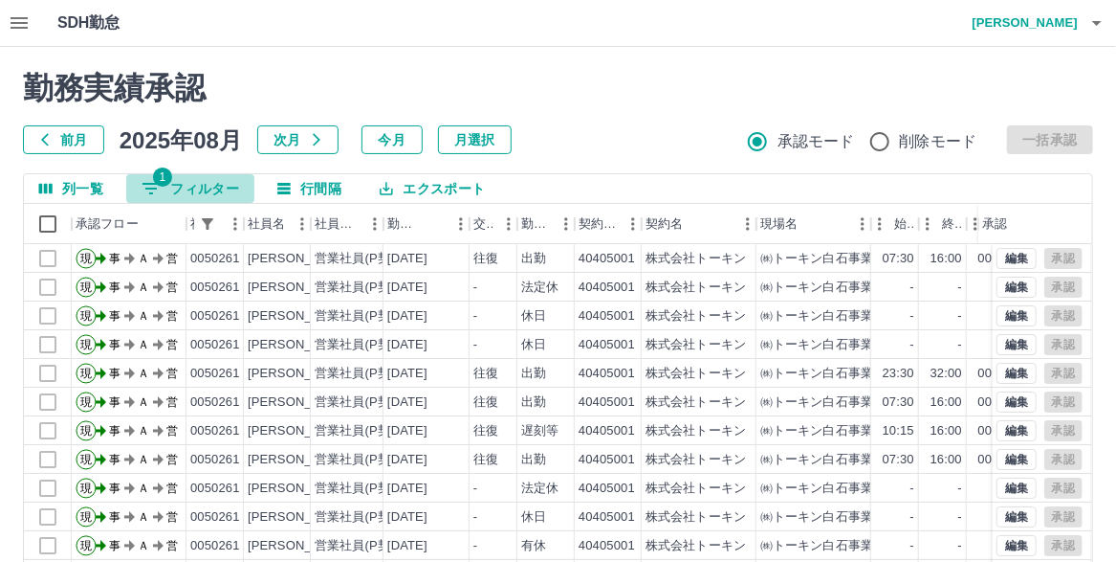
click at [212, 183] on button "1 フィルター" at bounding box center [190, 188] width 128 height 29
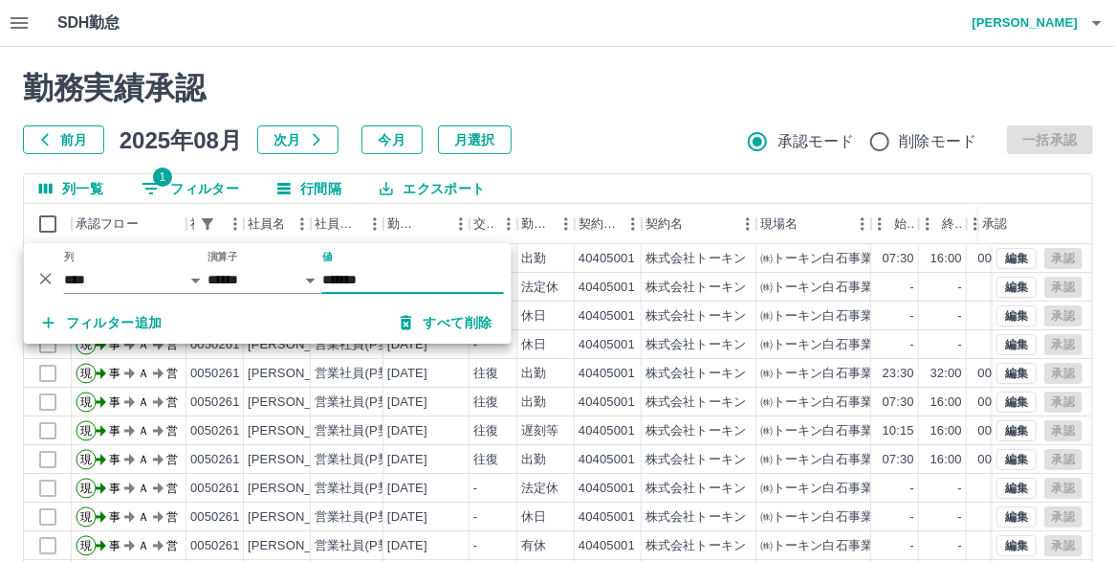
click at [386, 278] on input "*******" at bounding box center [413, 280] width 182 height 28
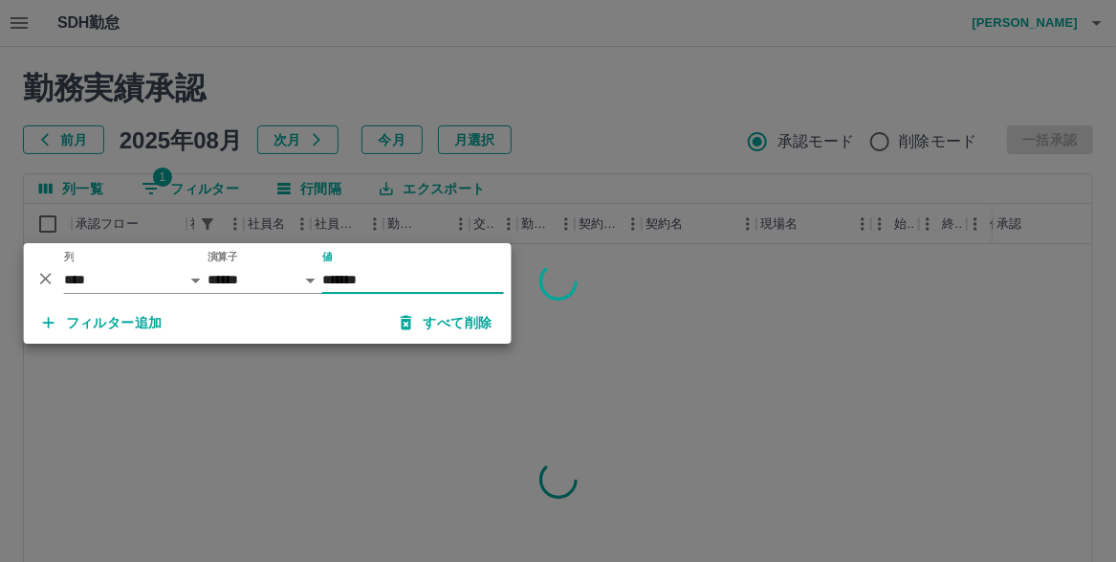
type input "*******"
click at [532, 69] on div at bounding box center [558, 281] width 1116 height 562
